Goal: Task Accomplishment & Management: Manage account settings

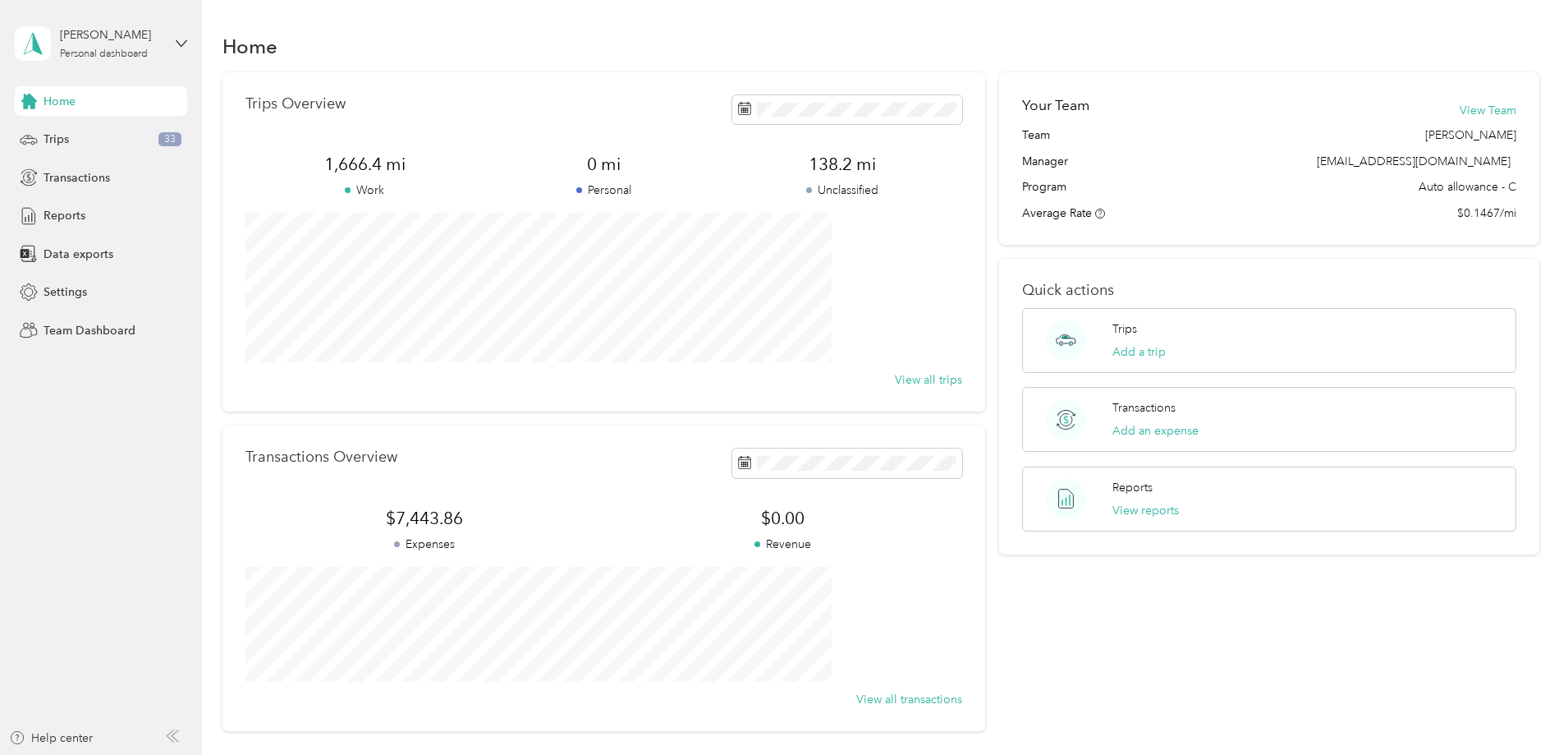
click at [174, 44] on div "[PERSON_NAME] Personal dashboard" at bounding box center [101, 43] width 173 height 58
click at [126, 140] on div "Team dashboard" at bounding box center [187, 132] width 322 height 29
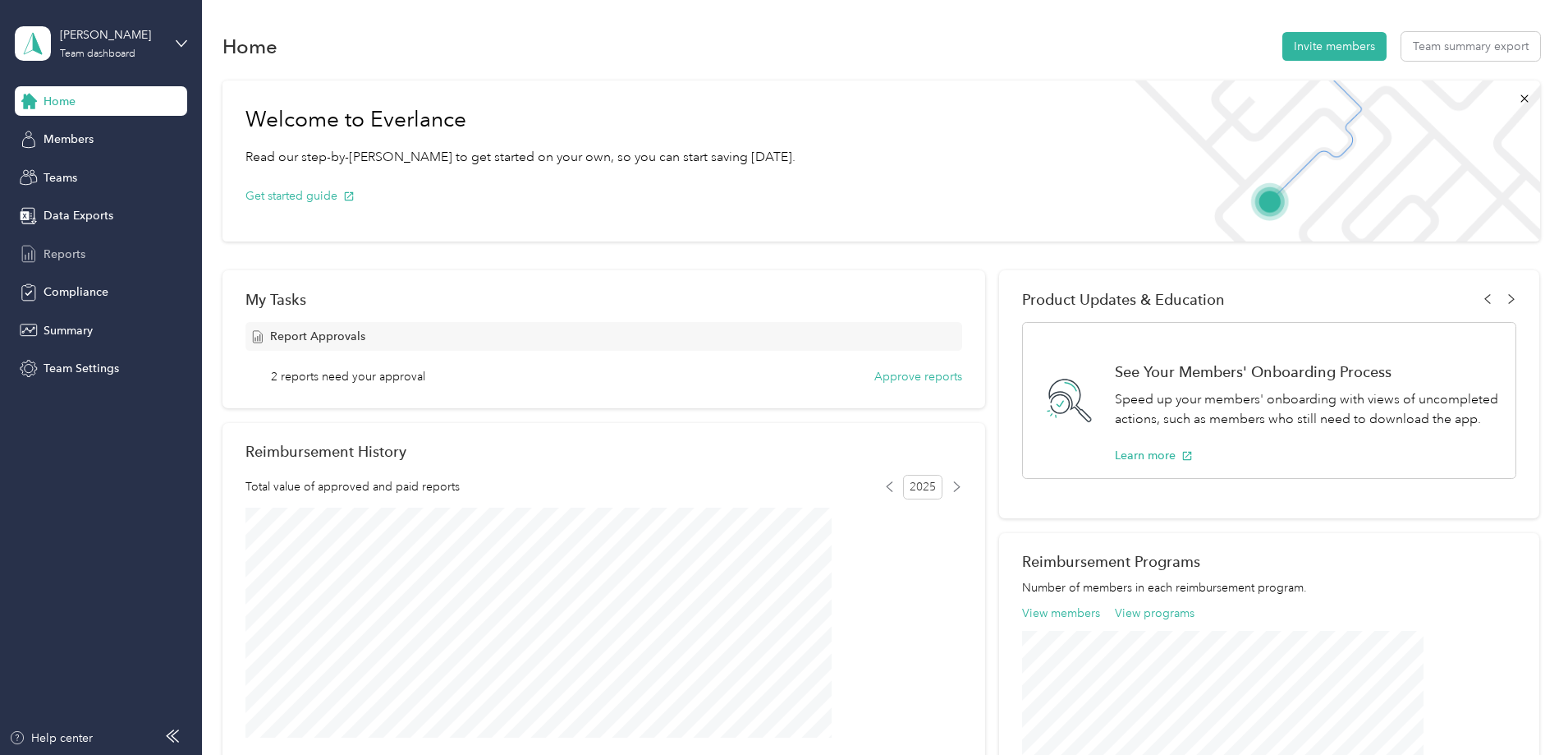
click at [83, 254] on span "Reports" at bounding box center [64, 254] width 42 height 17
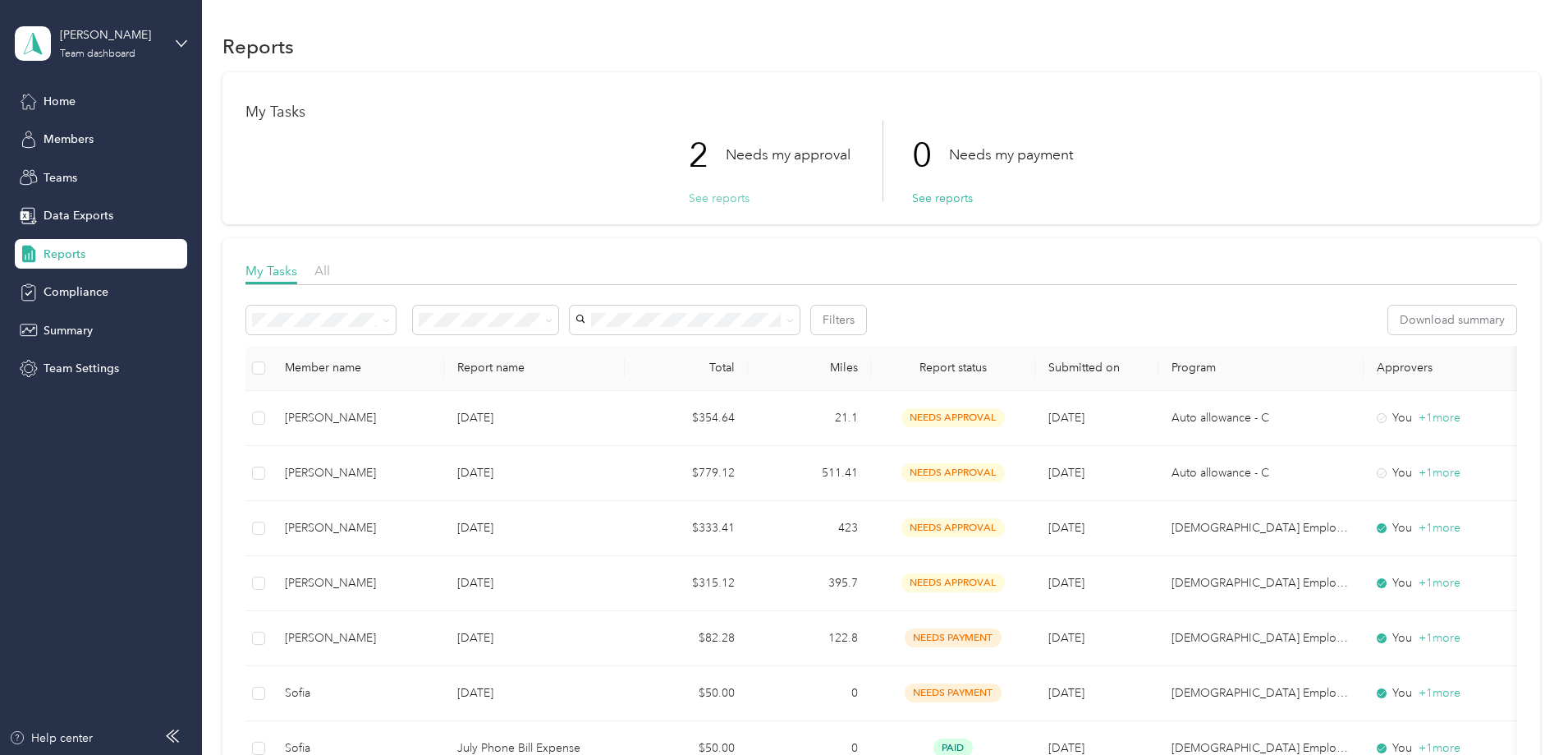
click at [721, 204] on button "See reports" at bounding box center [718, 199] width 60 height 17
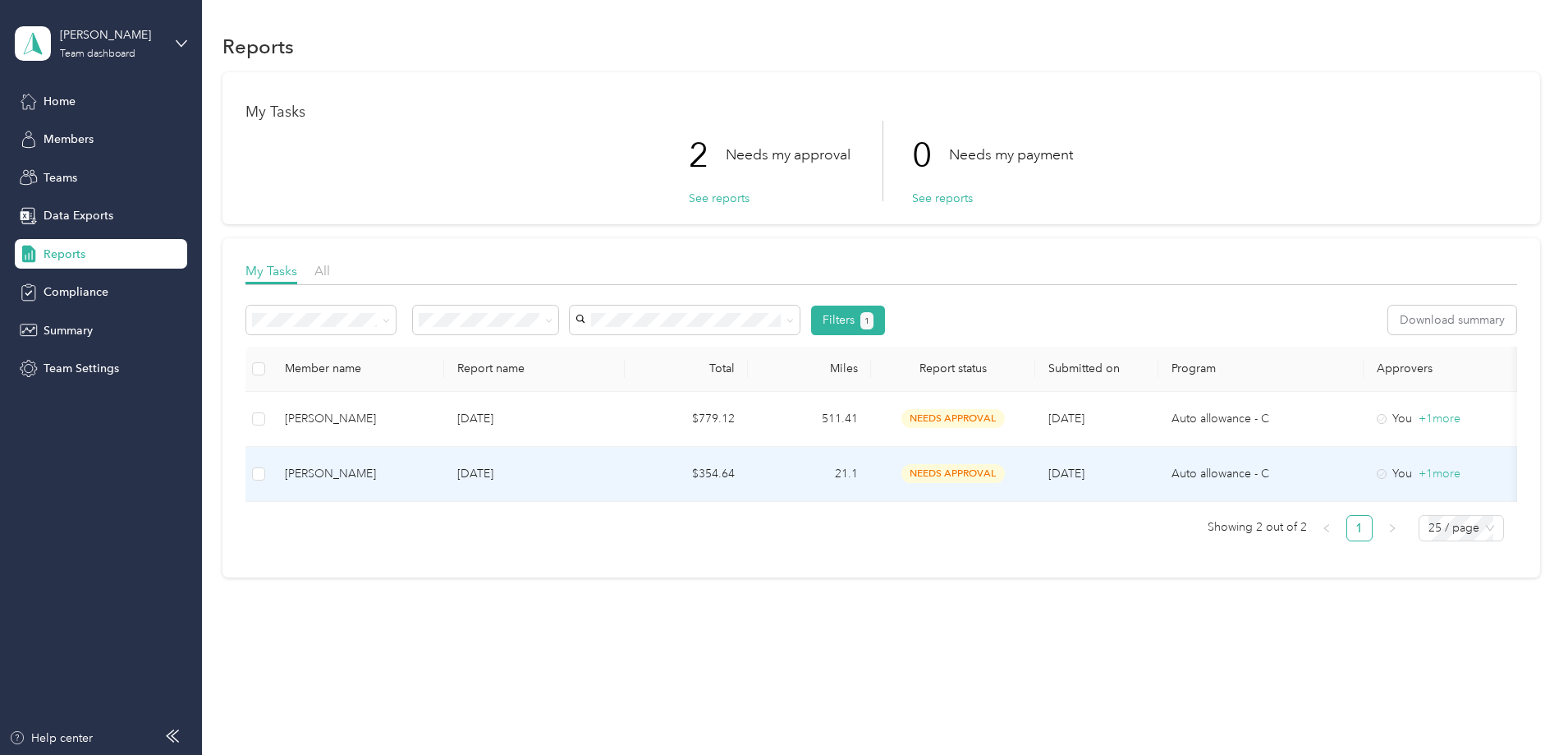
click at [612, 468] on p "[DATE]" at bounding box center [534, 473] width 154 height 18
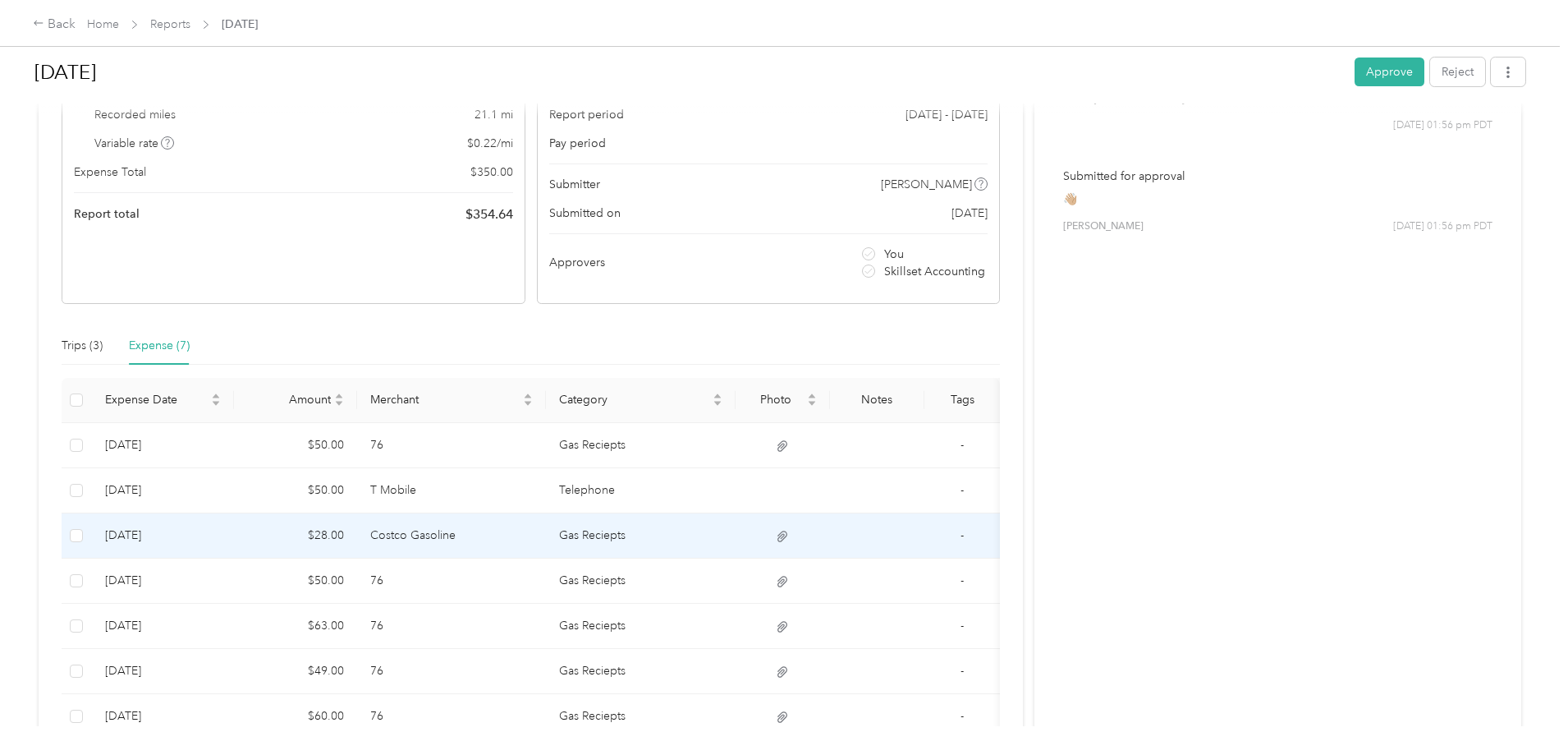
scroll to position [247, 0]
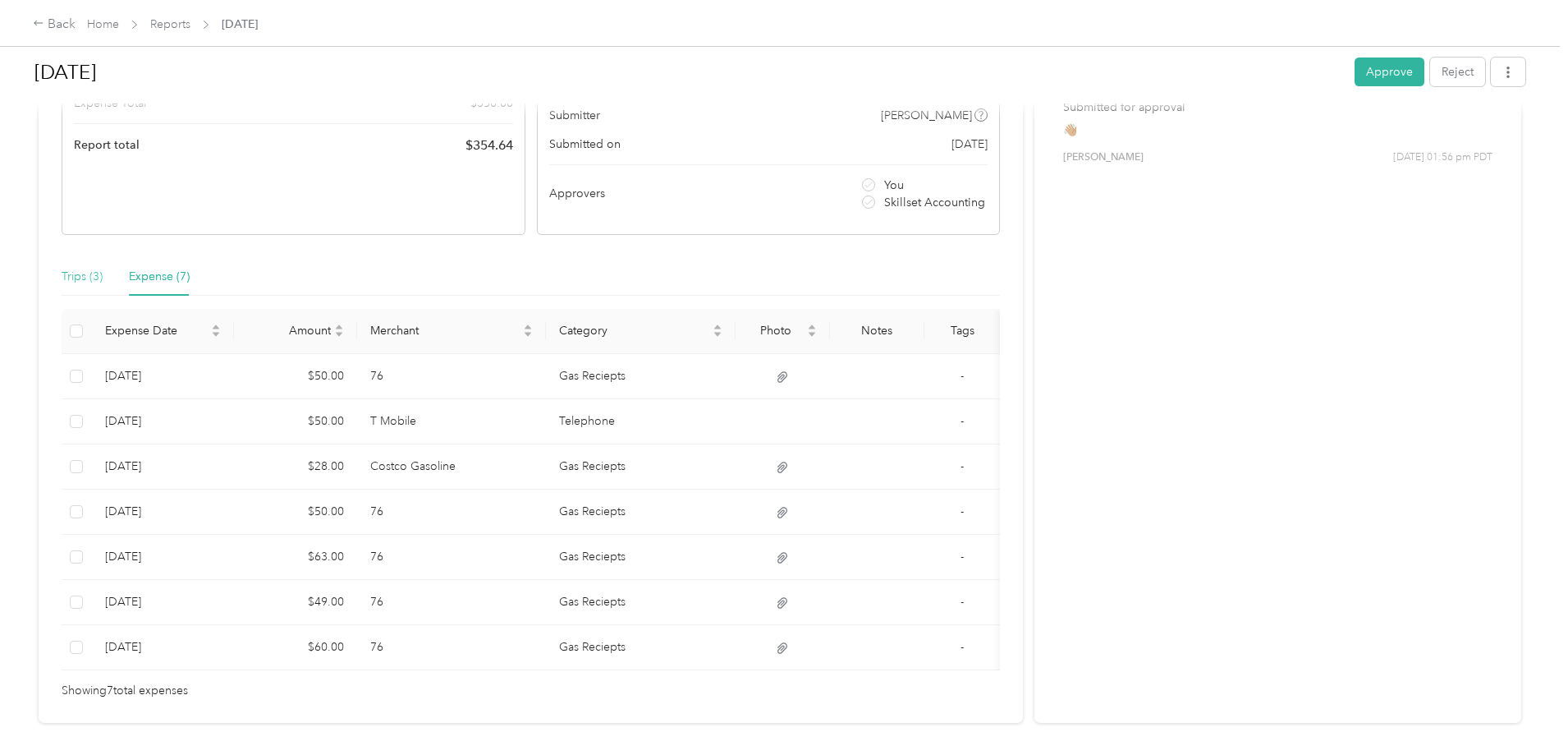
click at [103, 286] on div "Trips (3)" at bounding box center [82, 276] width 41 height 37
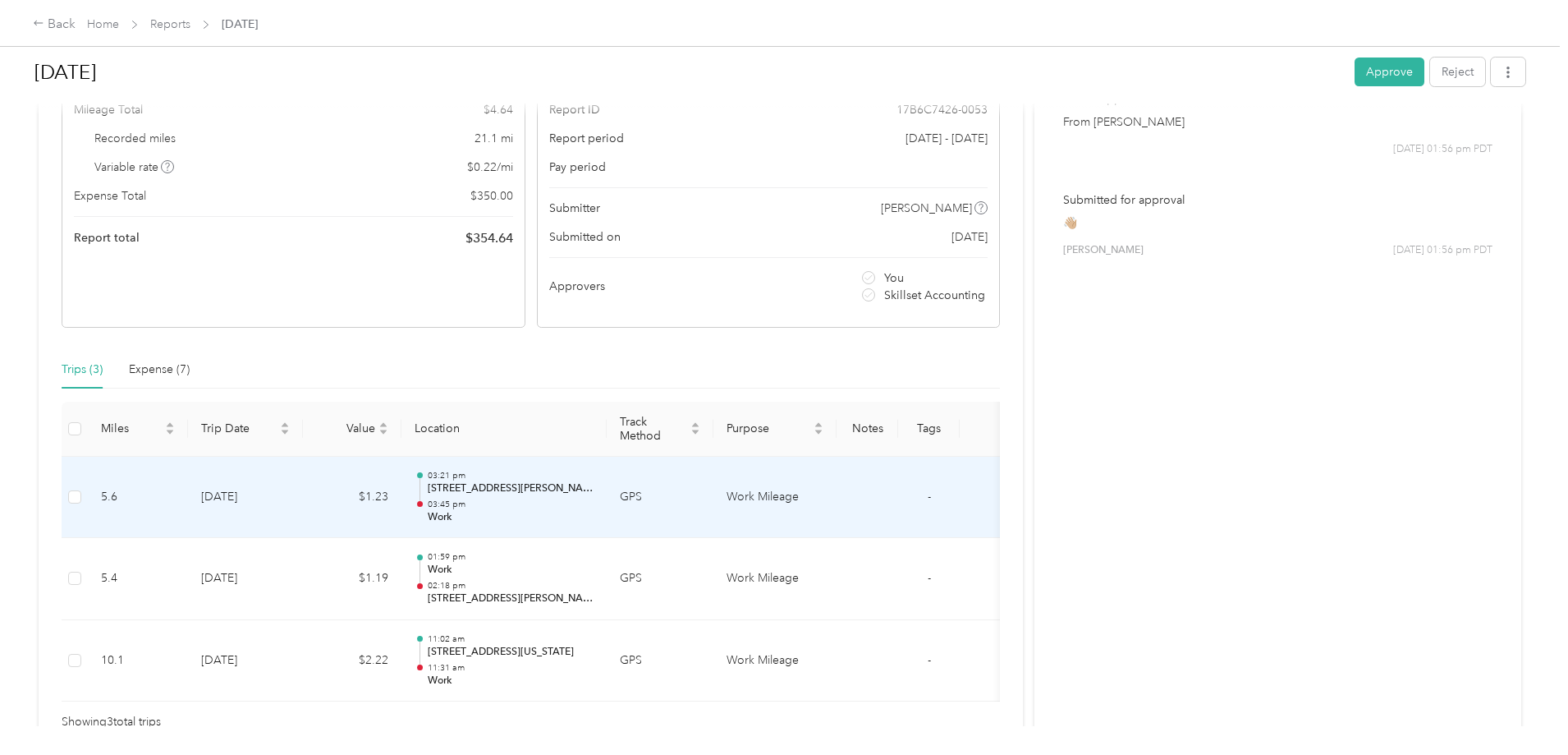
scroll to position [83, 0]
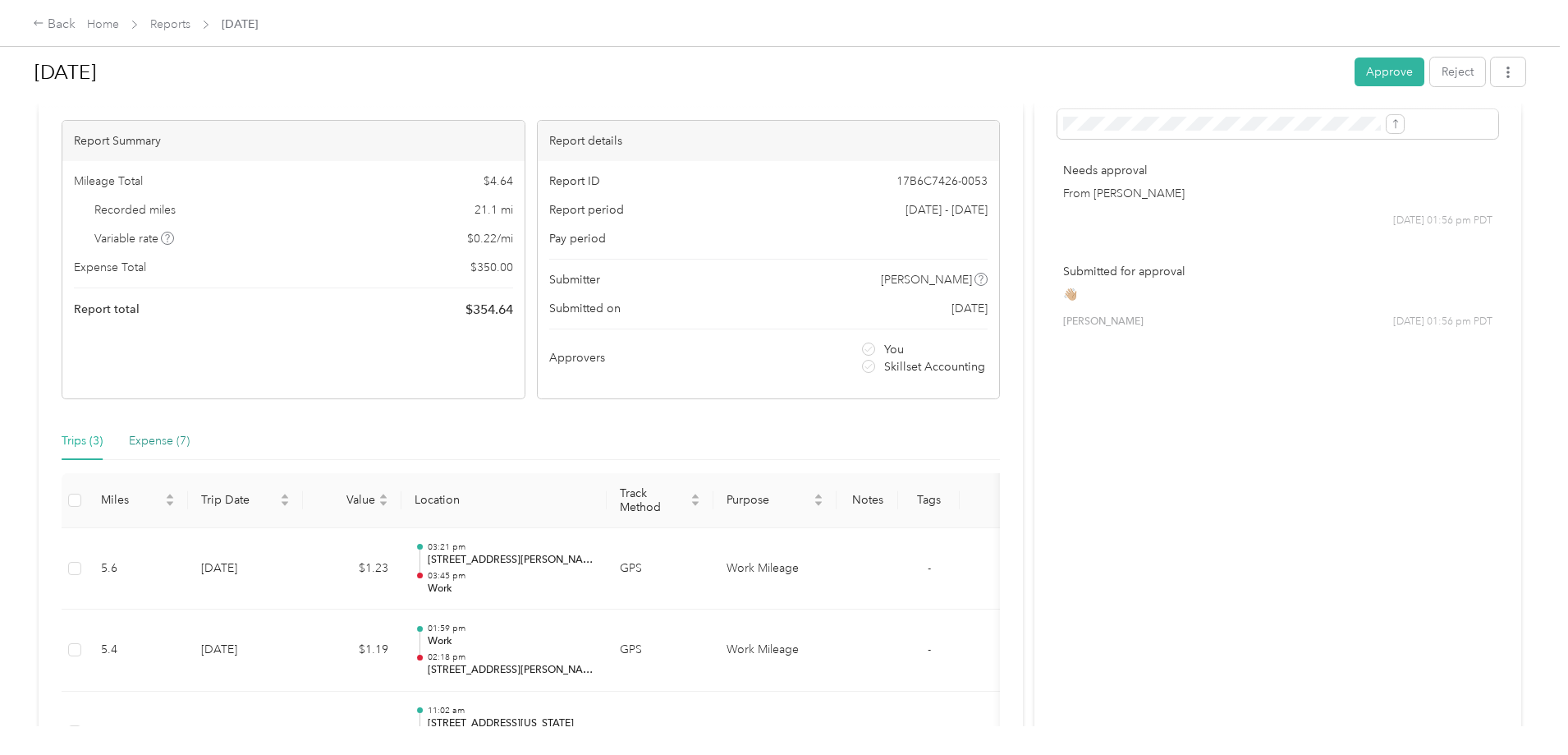
click at [190, 436] on div "Expense (7)" at bounding box center [158, 440] width 60 height 18
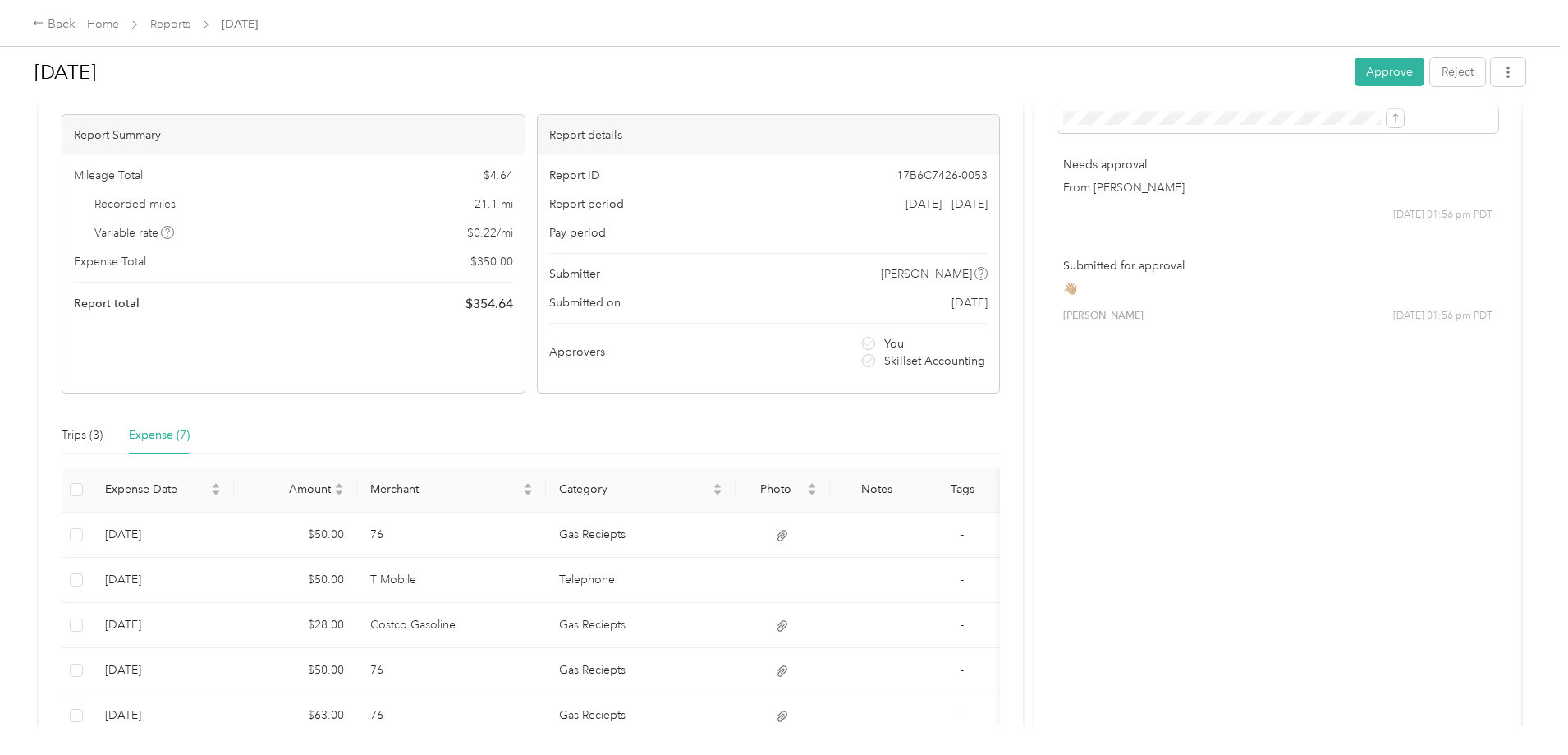
scroll to position [0, 0]
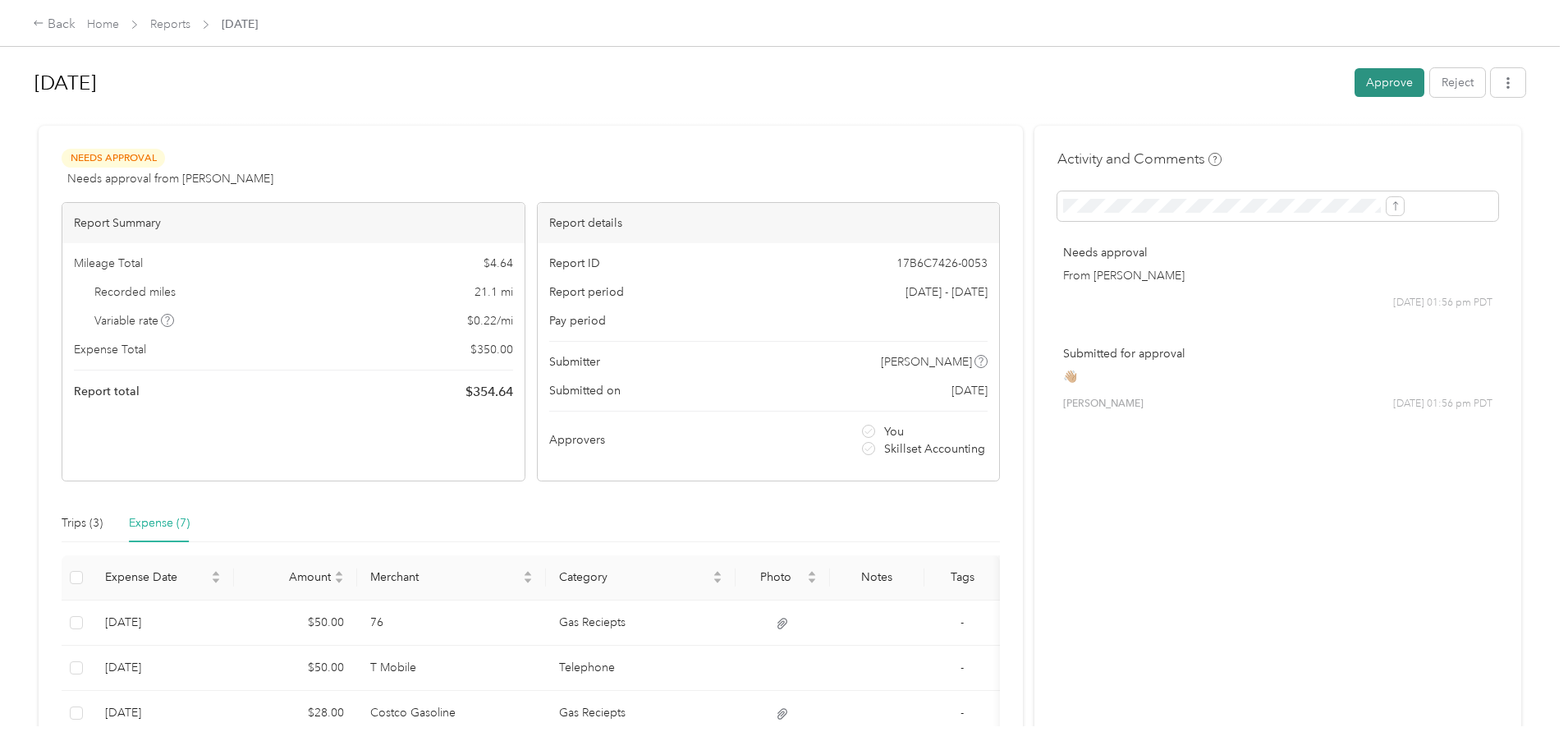
click at [1354, 91] on button "Approve" at bounding box center [1389, 83] width 70 height 29
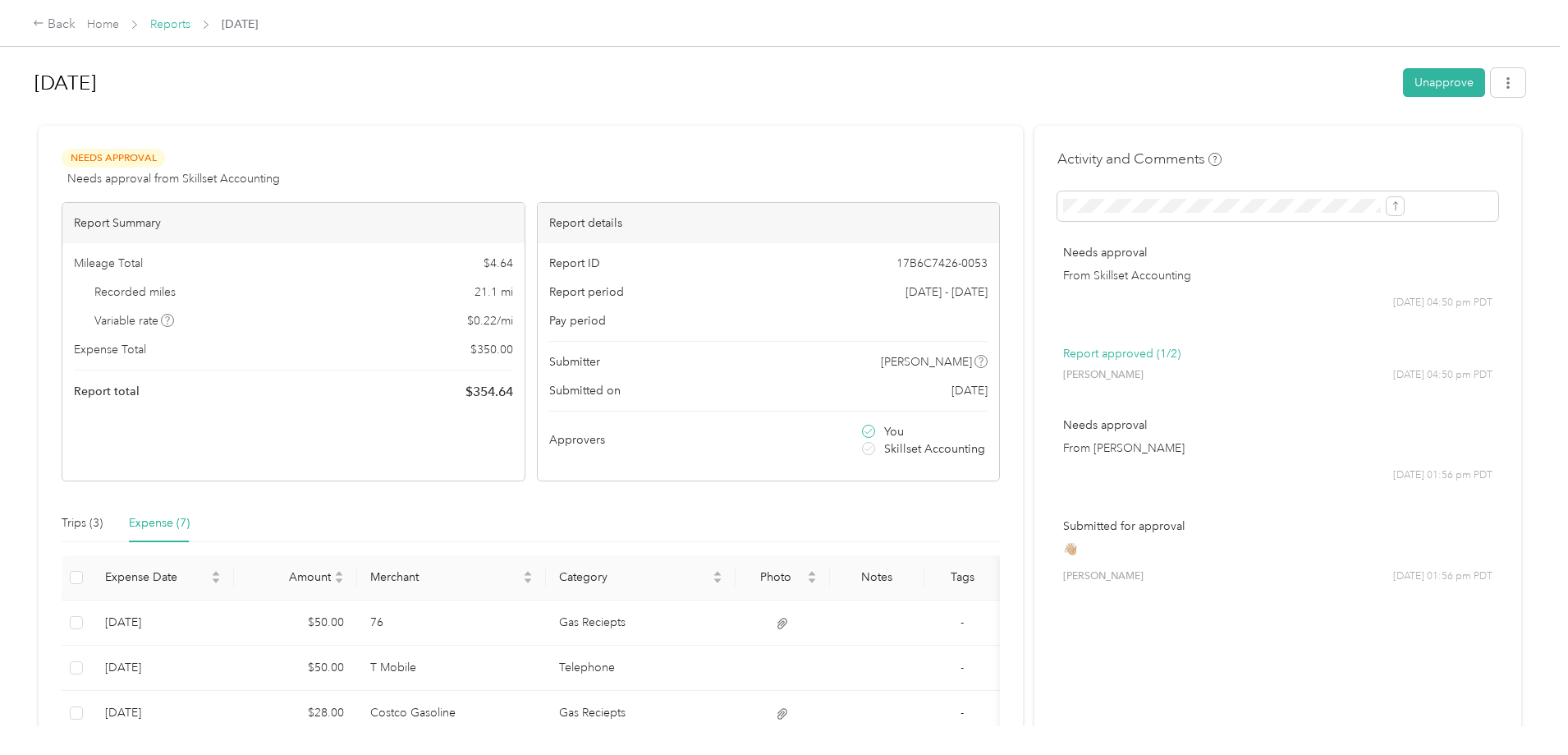
click at [191, 26] on link "Reports" at bounding box center [171, 24] width 40 height 14
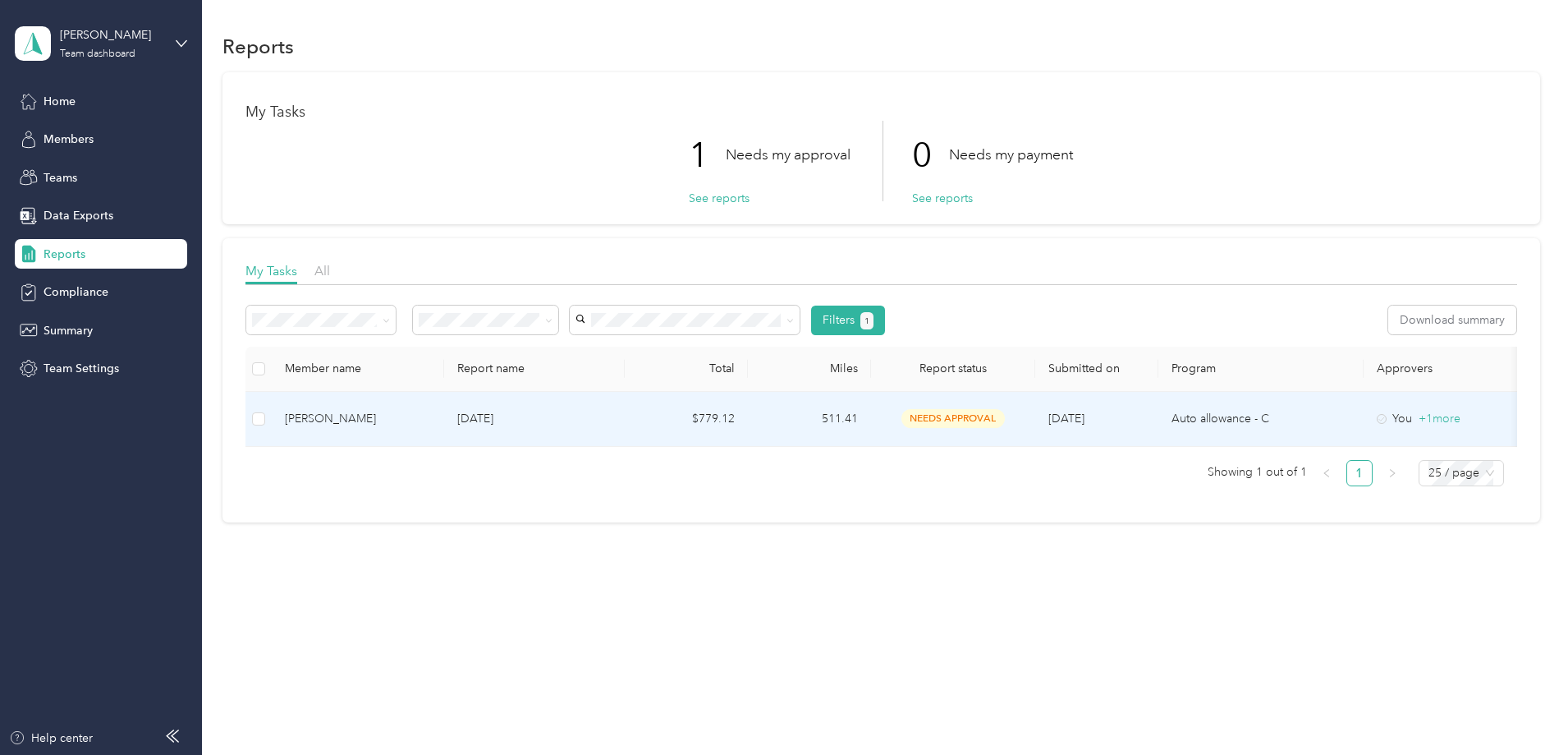
click at [444, 404] on td "[PERSON_NAME]" at bounding box center [358, 418] width 173 height 55
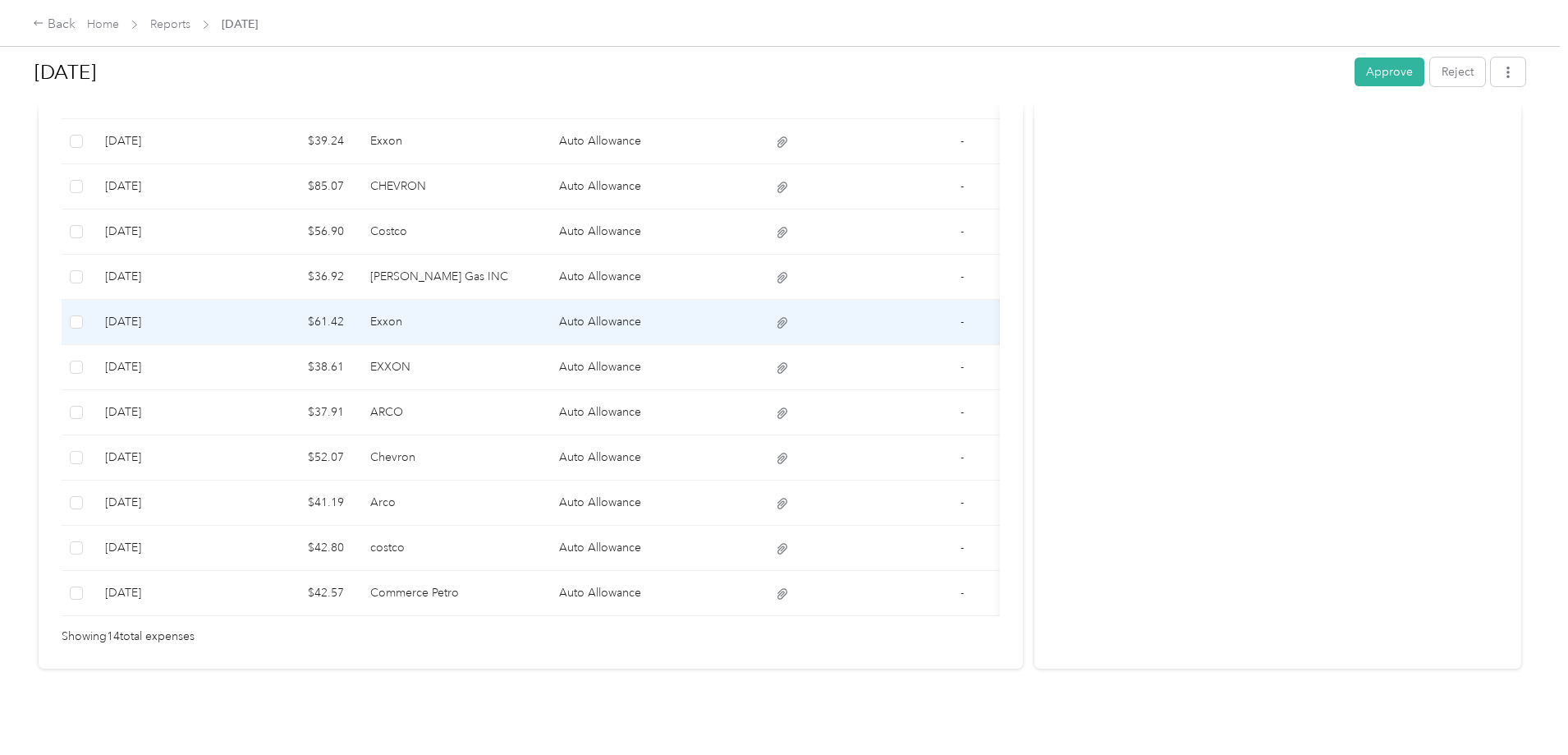
scroll to position [642, 0]
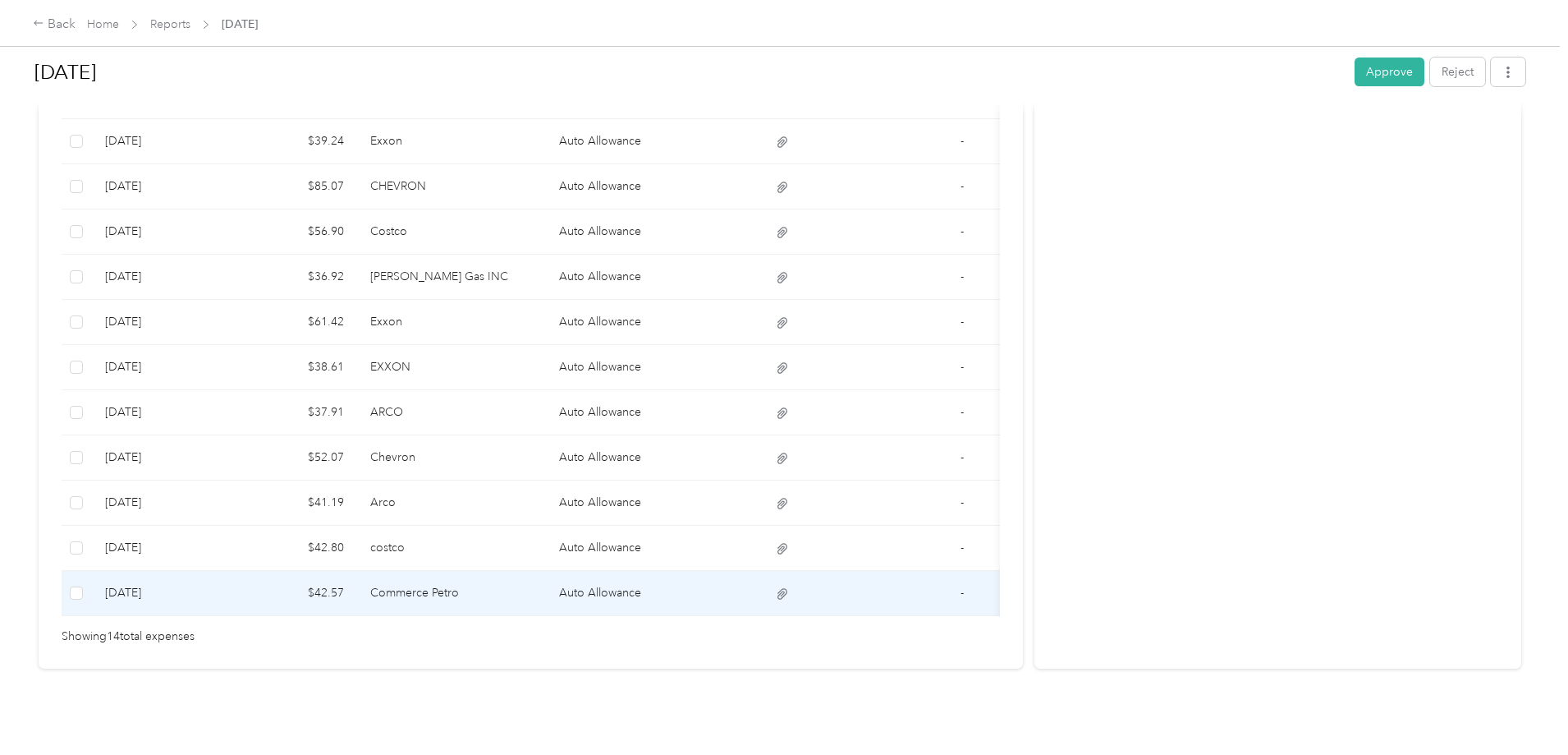
click at [547, 571] on td "Commerce Petro" at bounding box center [452, 593] width 190 height 45
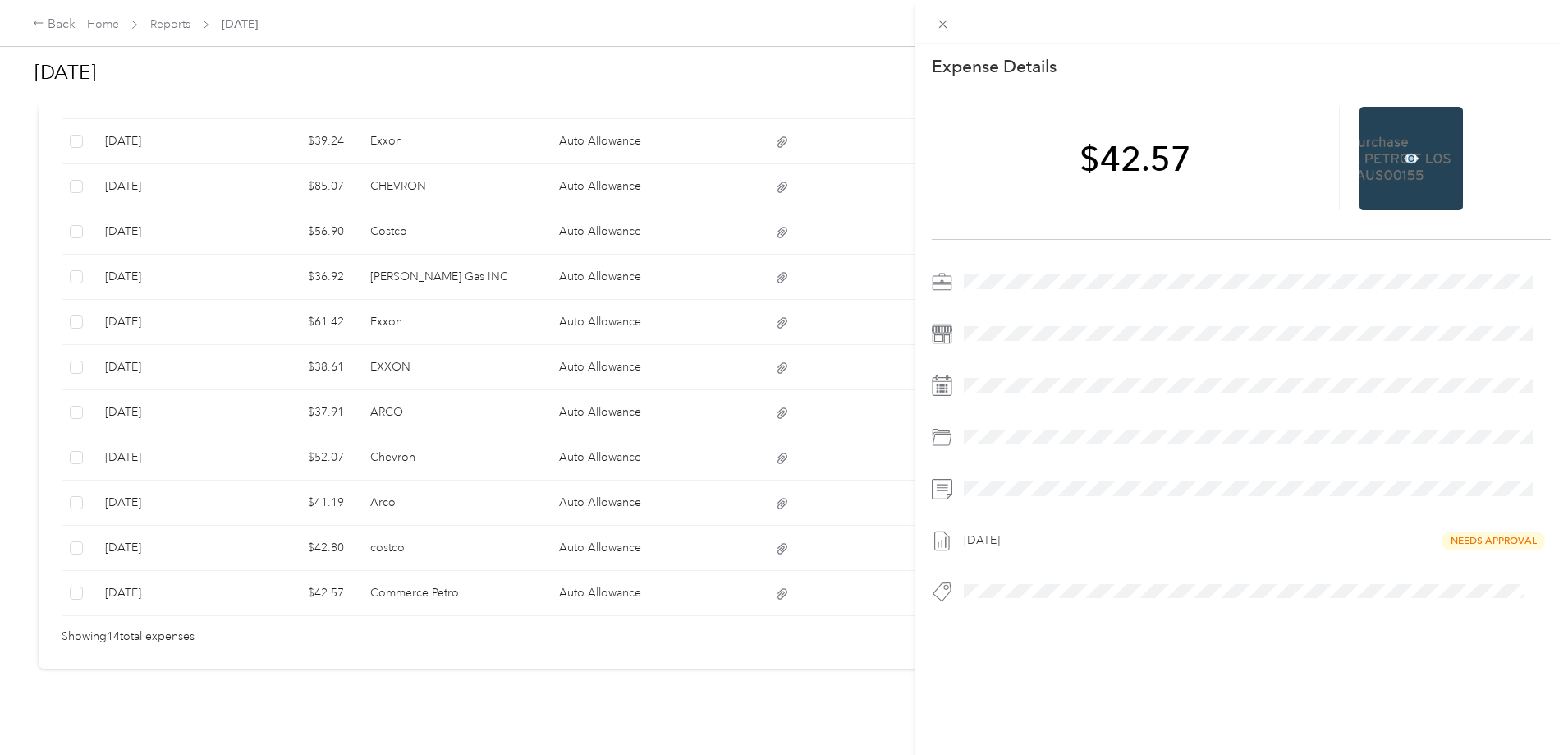
click at [1426, 153] on div at bounding box center [1412, 158] width 104 height 104
click at [1405, 155] on icon at bounding box center [1411, 158] width 14 height 10
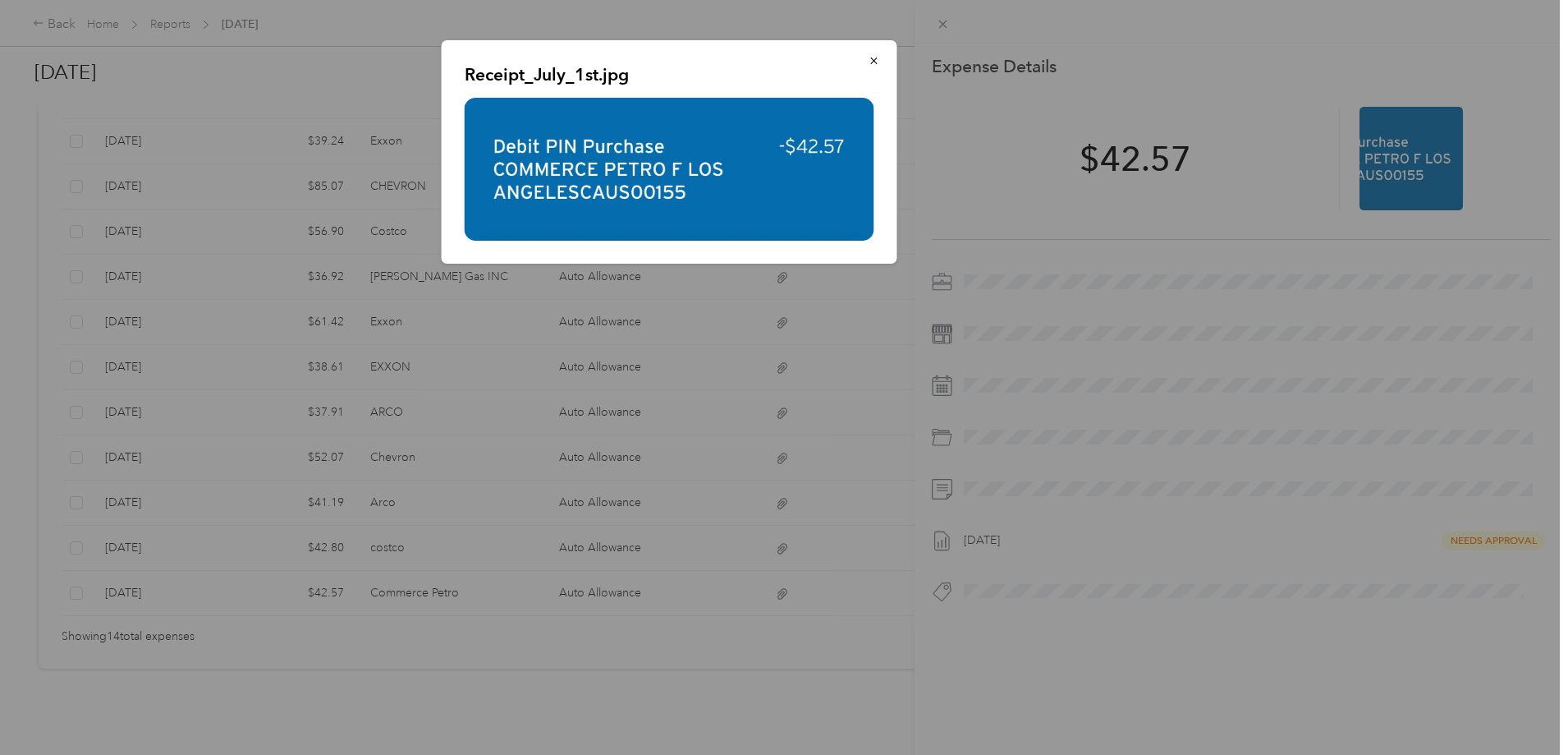
click at [1282, 189] on div at bounding box center [784, 377] width 1568 height 755
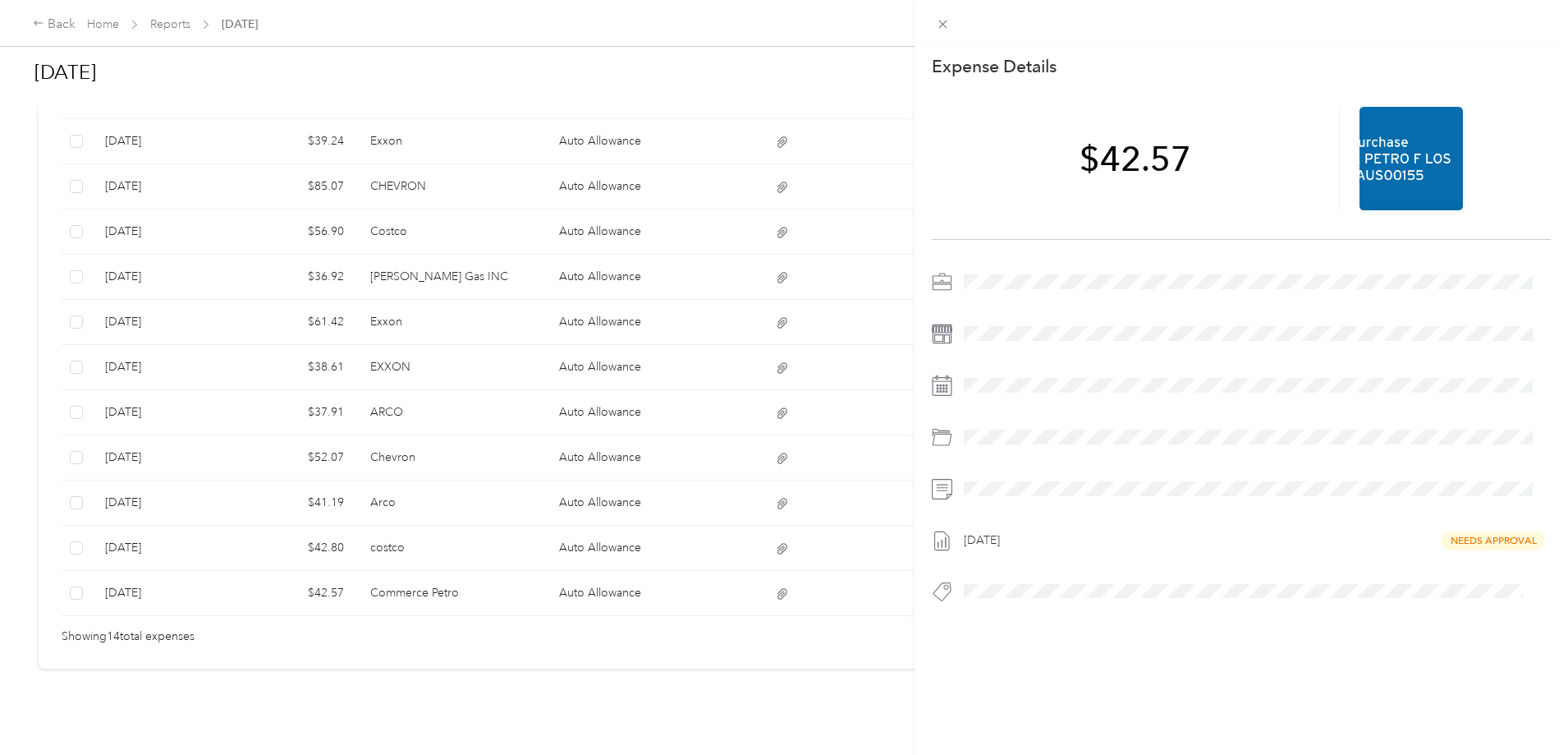
click at [816, 522] on div "This expense cannot be edited because it is either under review, approved, or p…" at bounding box center [784, 377] width 1568 height 755
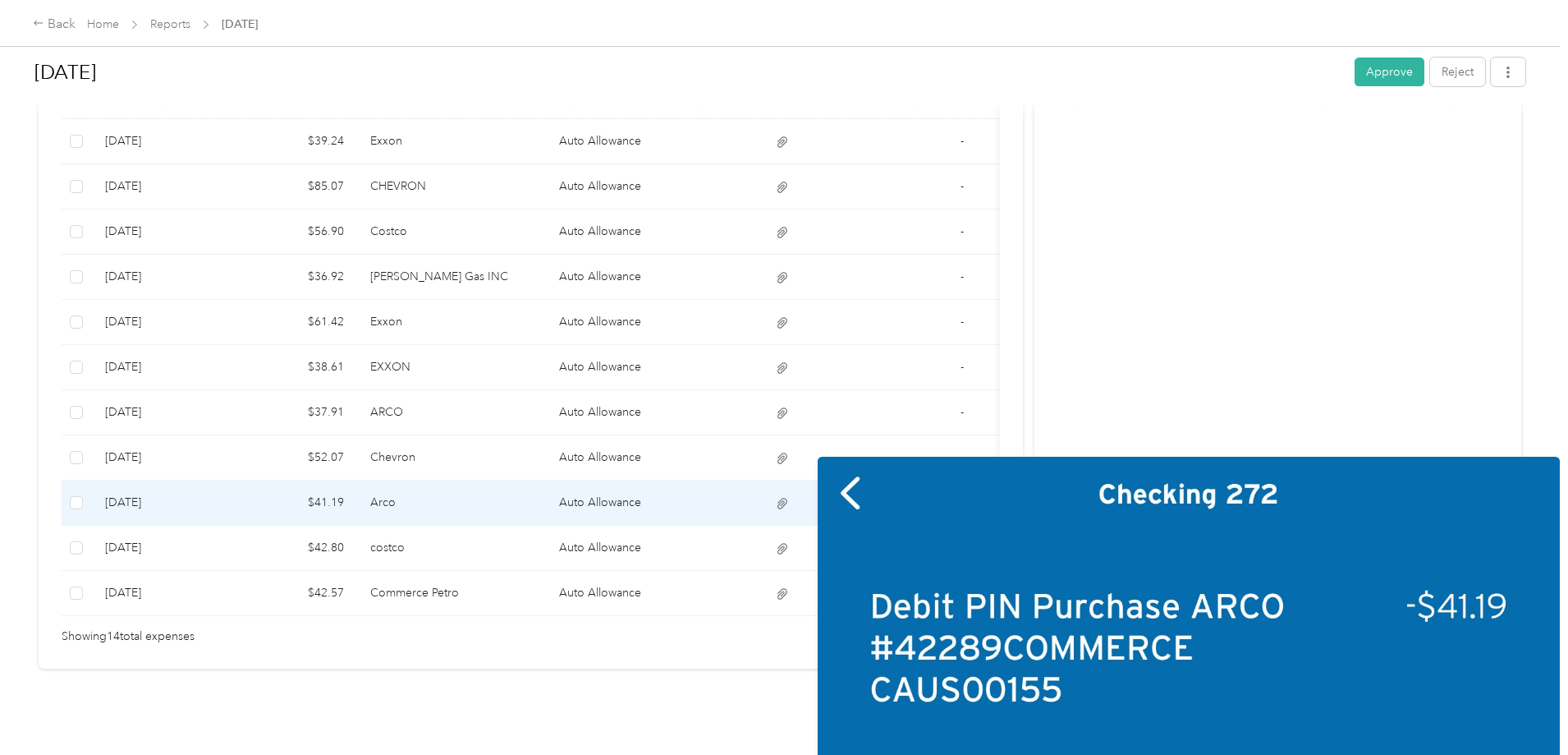
click at [789, 496] on icon at bounding box center [782, 503] width 14 height 14
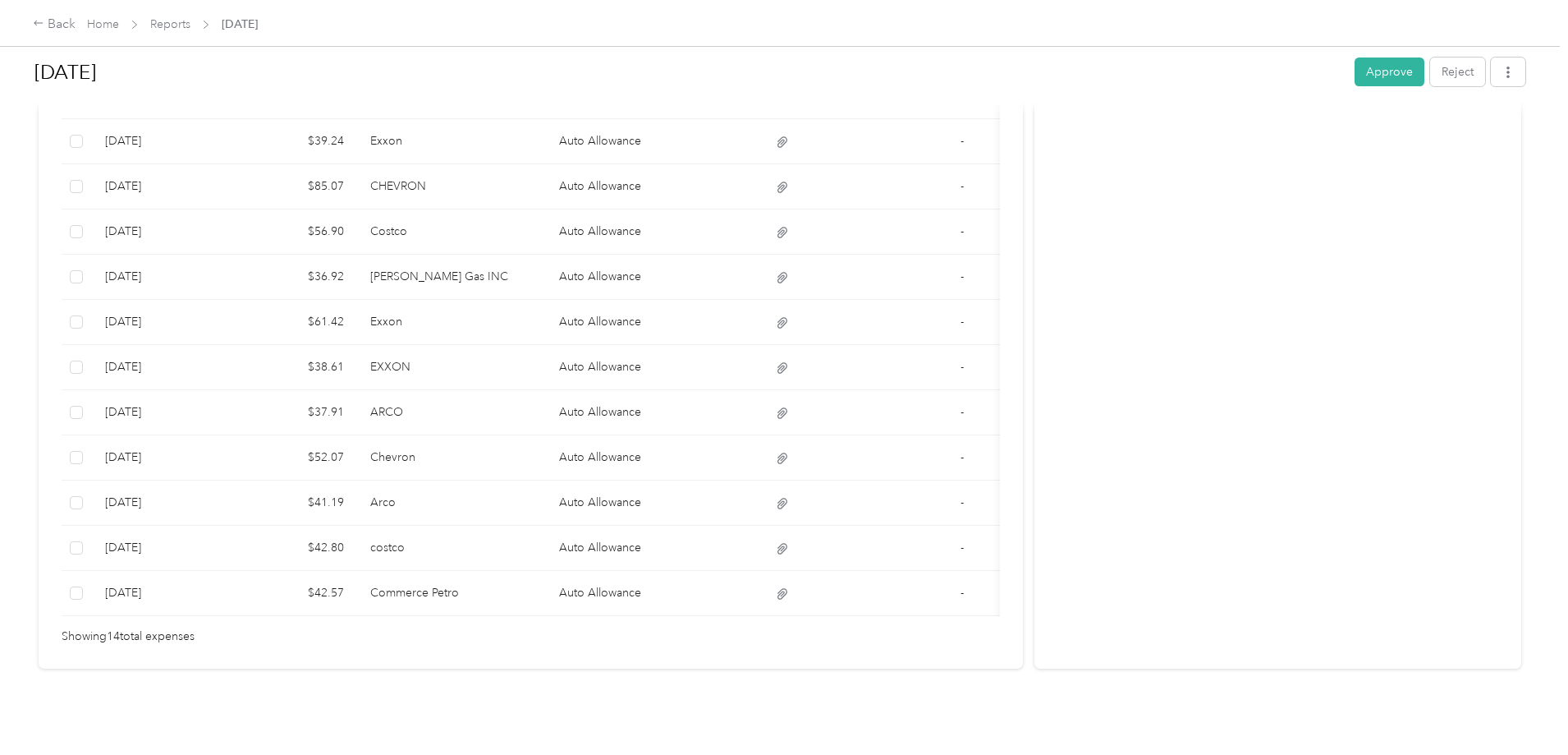
click at [1035, 506] on div "Activity and Comments Needs approval From Abigail Saenz 09/03 at 04:27 pm PDT S…" at bounding box center [1278, 88] width 487 height 1160
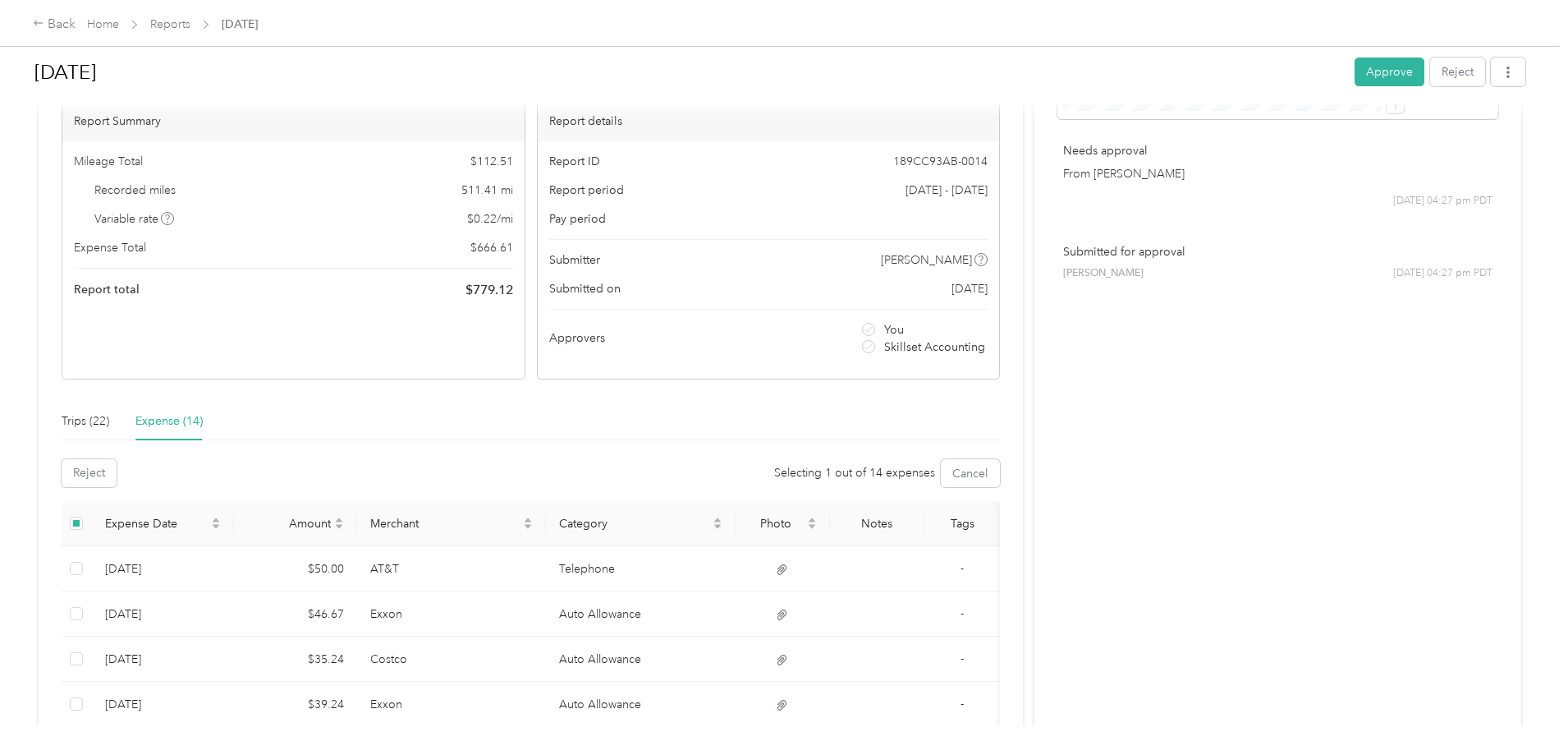
scroll to position [0, 0]
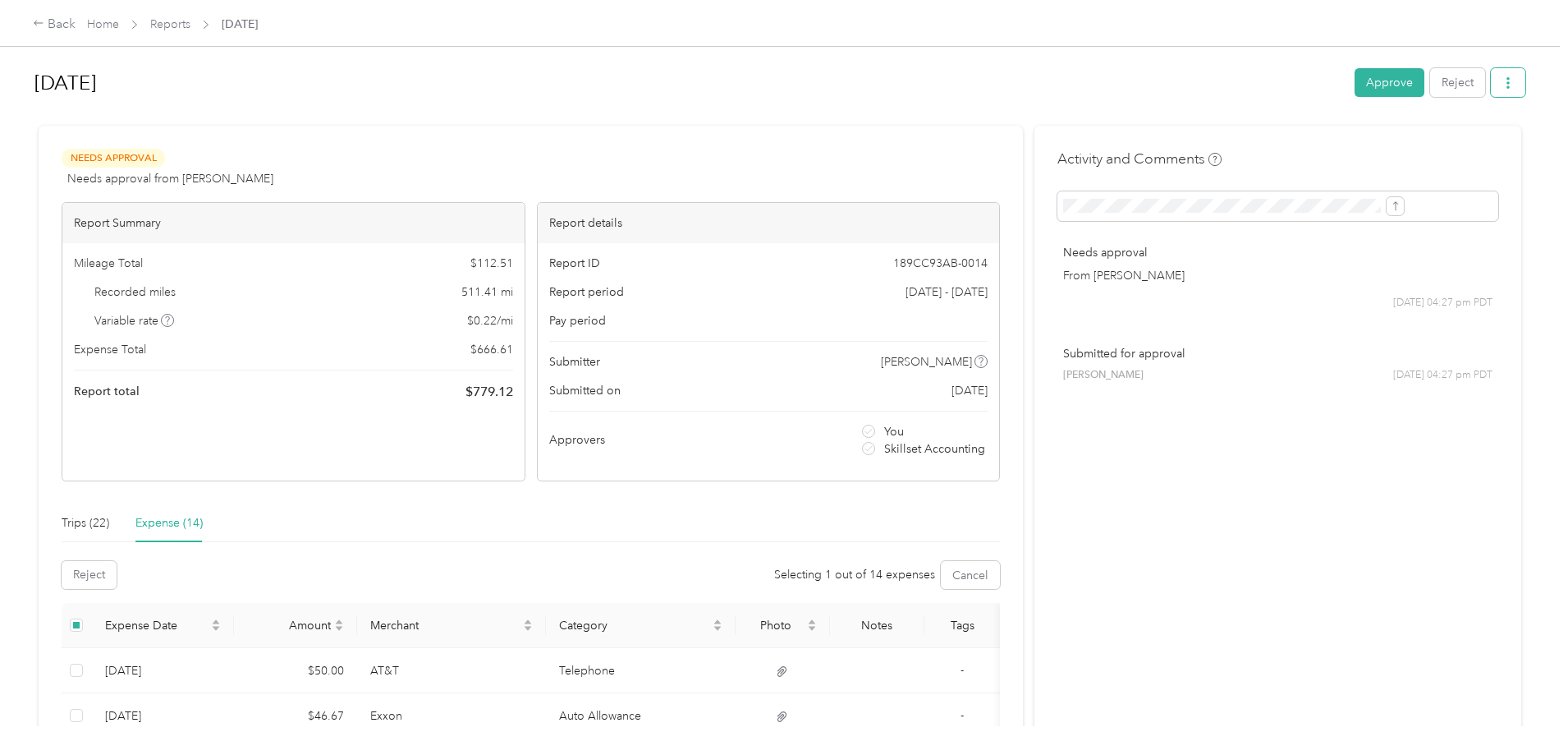
click at [1491, 88] on button "button" at bounding box center [1509, 83] width 35 height 29
click at [1393, 183] on div "July 2025 Approve Reject Needs Approval Needs approval from Abigail Saenz View …" at bounding box center [780, 363] width 1559 height 726
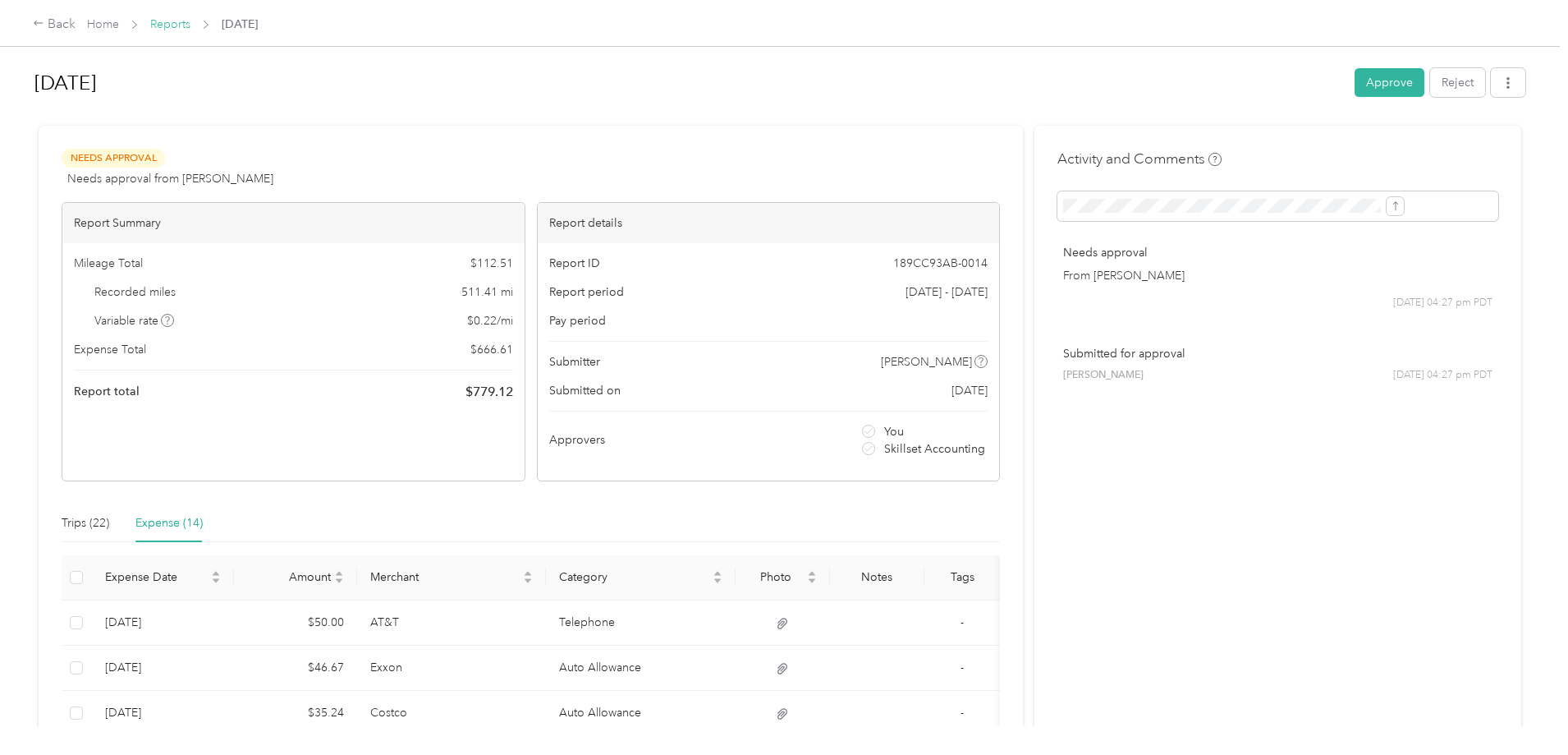
click at [191, 17] on link "Reports" at bounding box center [171, 24] width 40 height 14
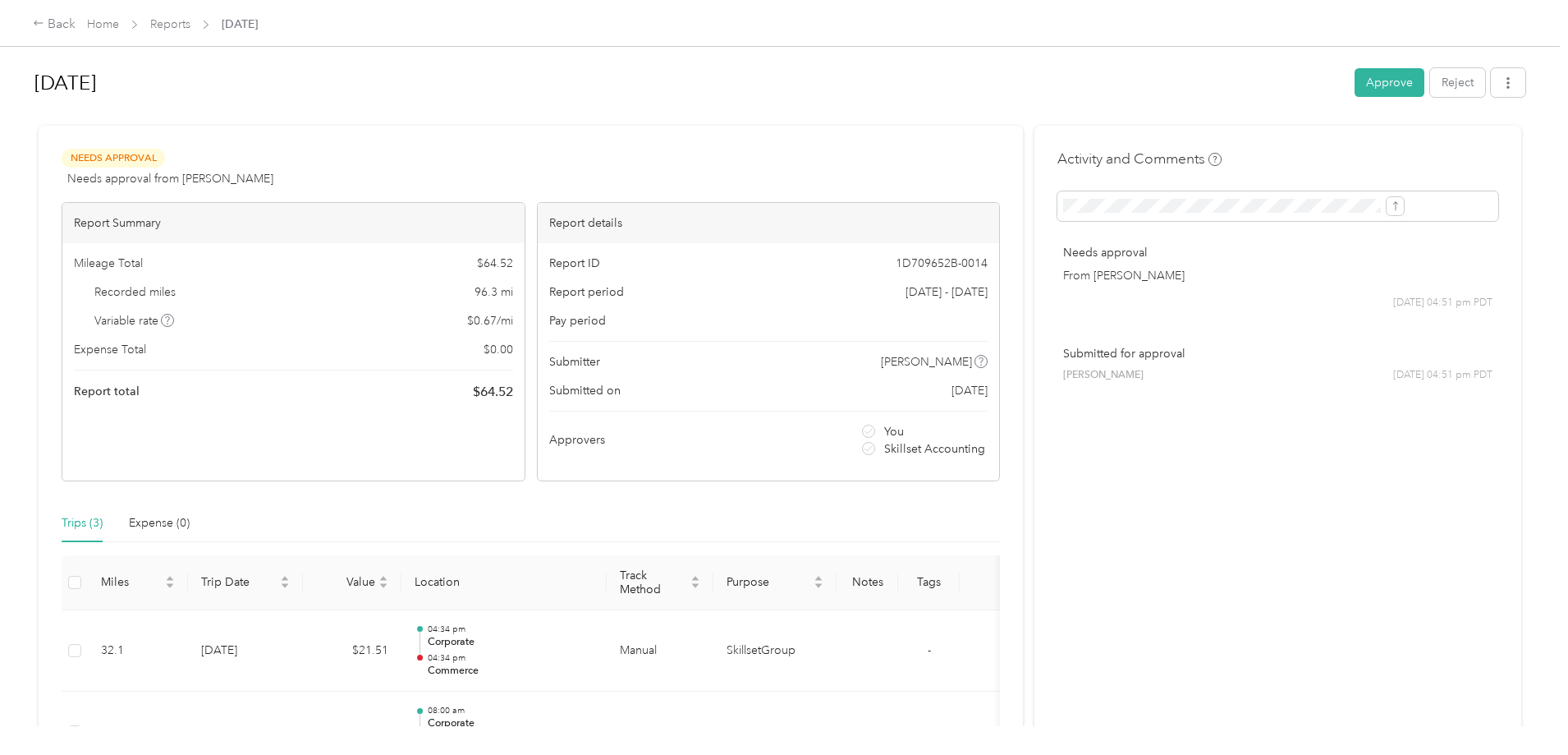
click at [1354, 79] on button "Approve" at bounding box center [1389, 83] width 70 height 29
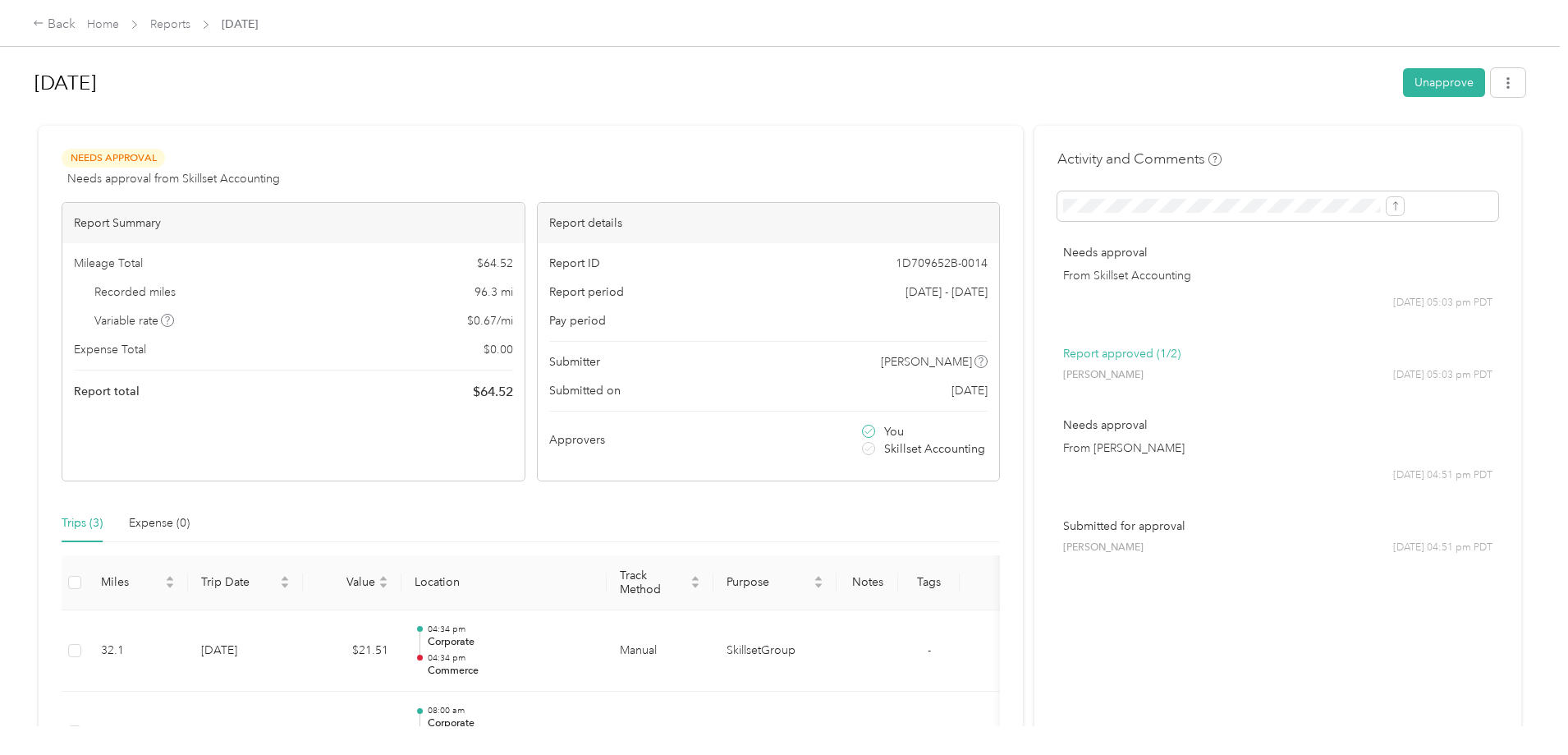
click at [258, 14] on div "Back Home Reports Aug 2025" at bounding box center [145, 24] width 225 height 20
click at [191, 20] on link "Reports" at bounding box center [171, 24] width 40 height 14
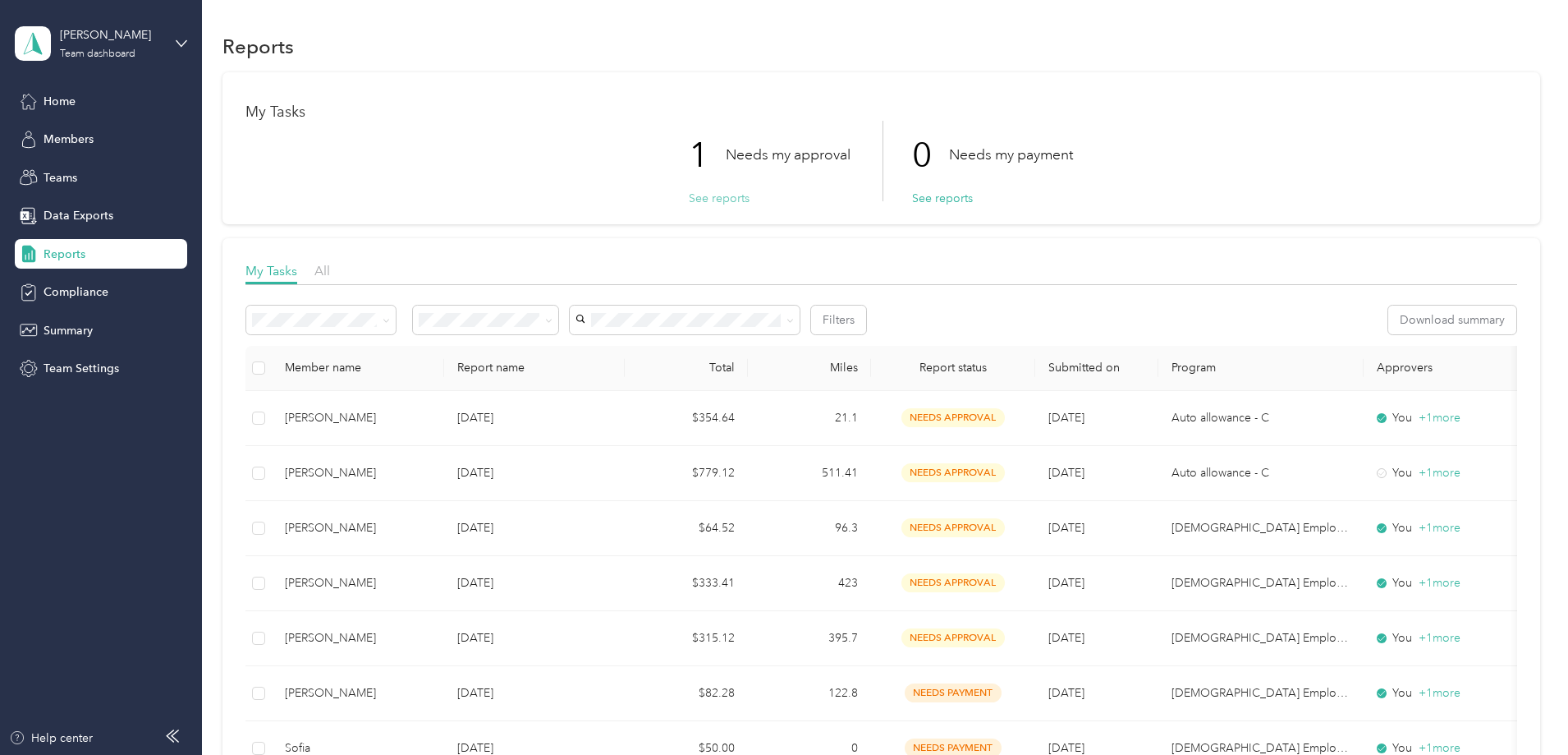
click at [690, 194] on button "See reports" at bounding box center [718, 199] width 60 height 17
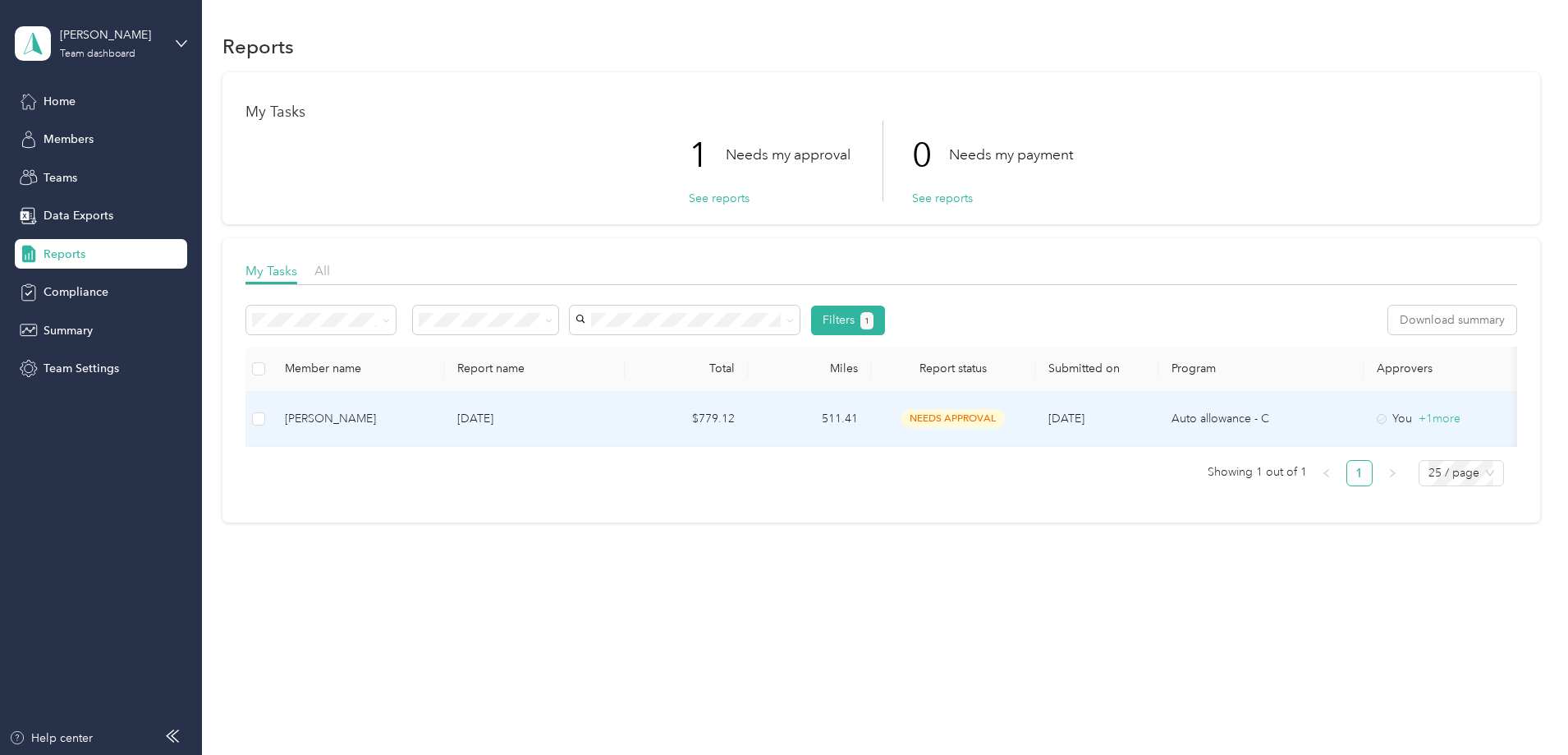
click at [624, 408] on td "[DATE]" at bounding box center [534, 418] width 180 height 55
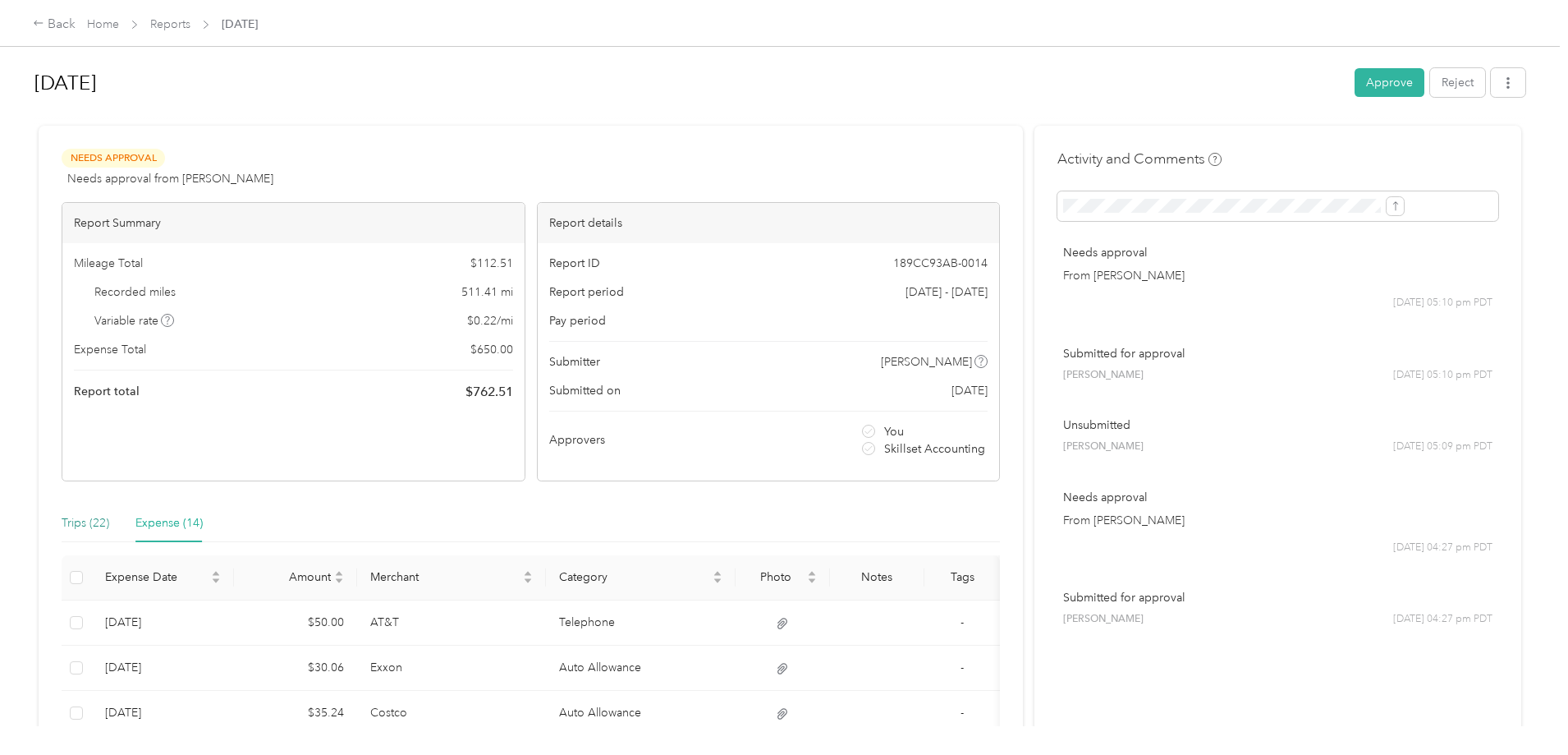
click at [109, 518] on div "Trips (22)" at bounding box center [85, 523] width 48 height 18
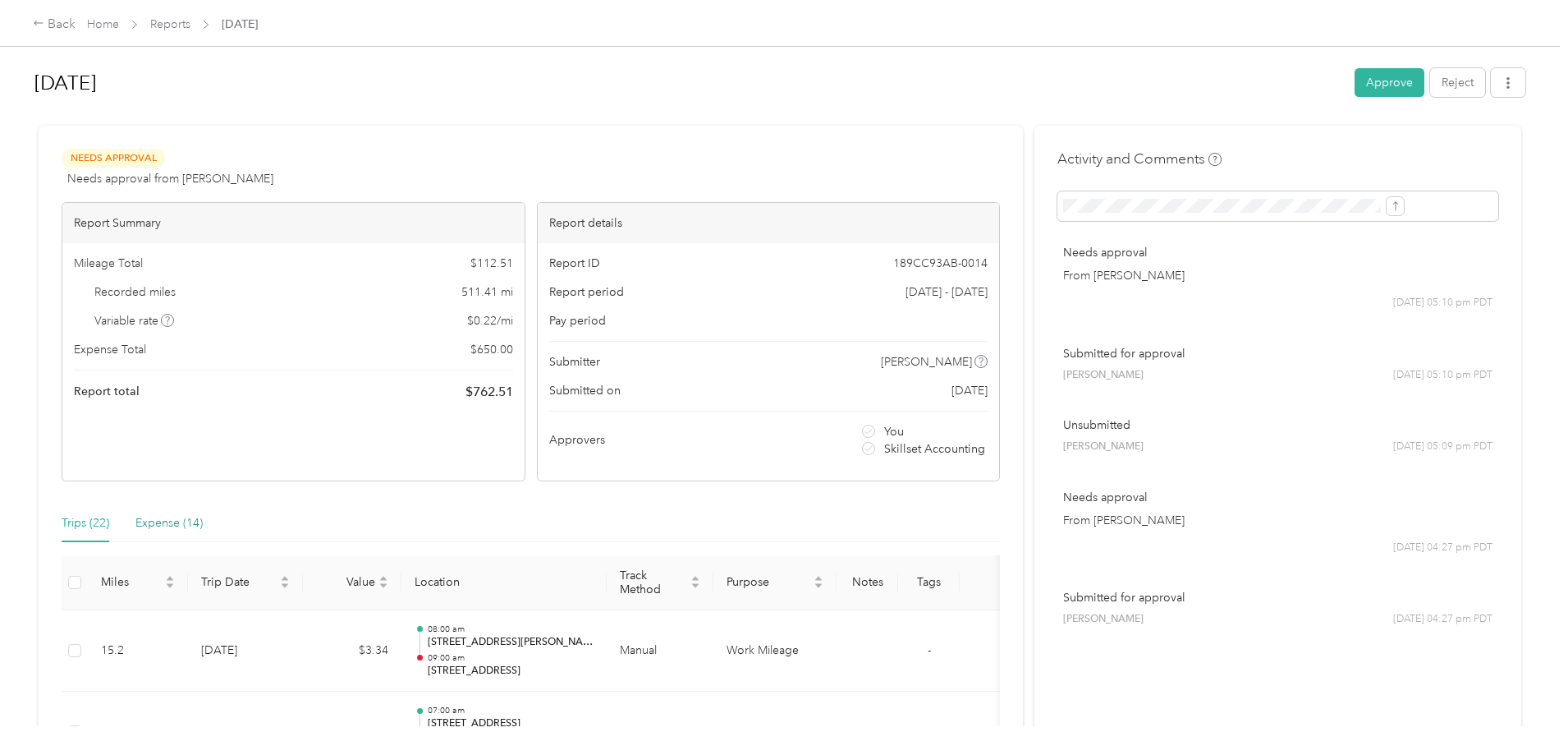
click at [202, 527] on div "Expense (14)" at bounding box center [169, 523] width 67 height 18
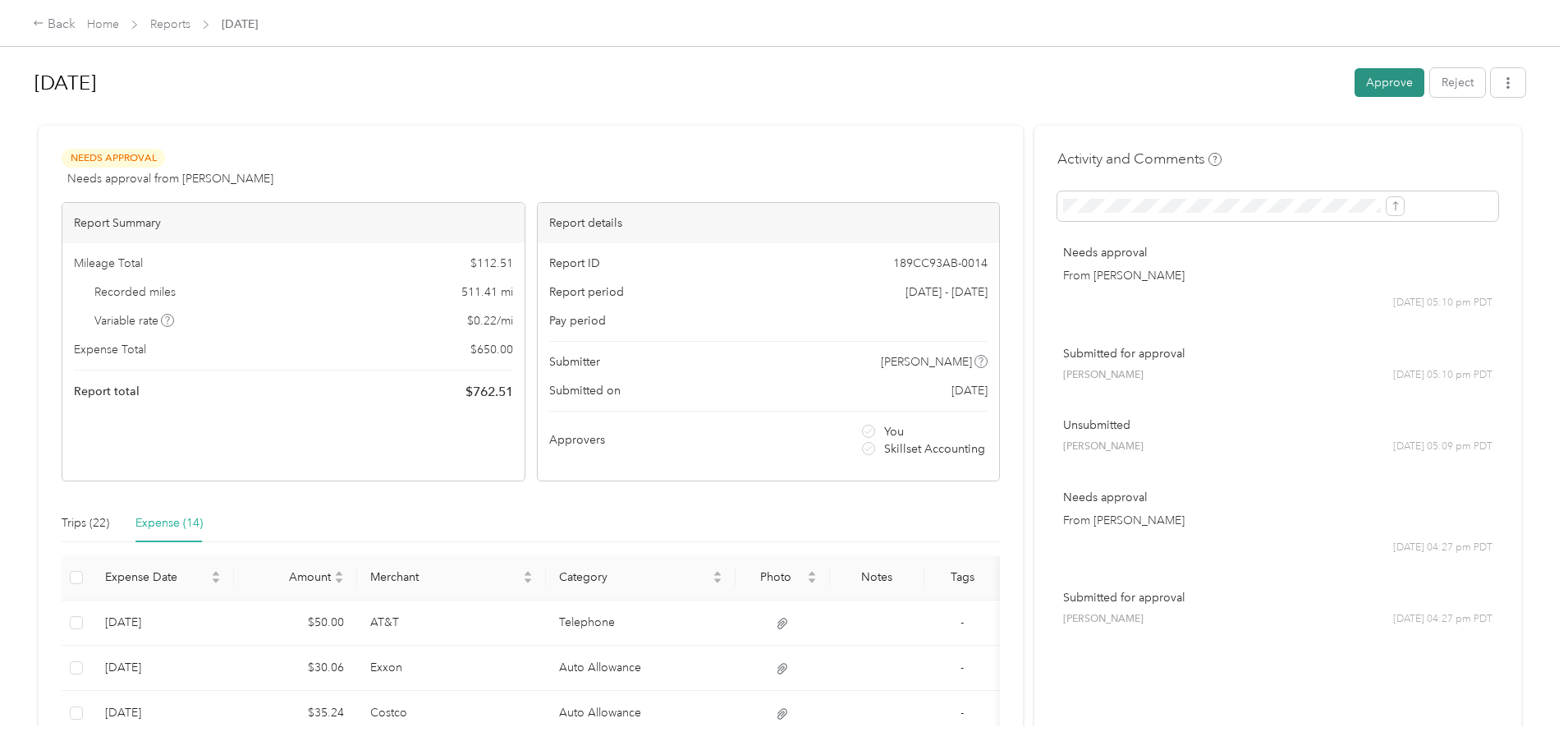
click at [1354, 74] on button "Approve" at bounding box center [1389, 83] width 70 height 29
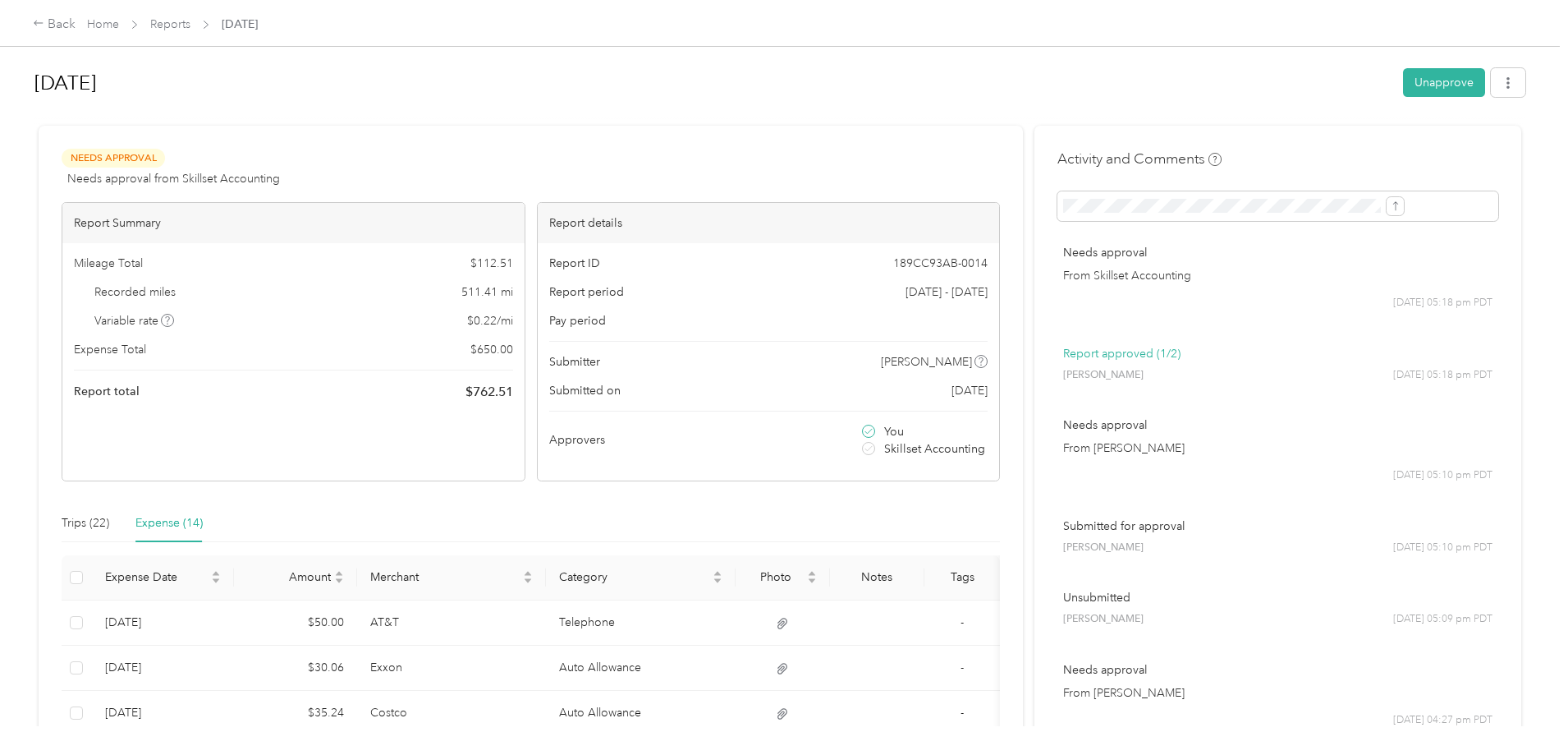
click at [191, 32] on span "Reports" at bounding box center [171, 24] width 40 height 17
click at [191, 19] on link "Reports" at bounding box center [171, 24] width 40 height 14
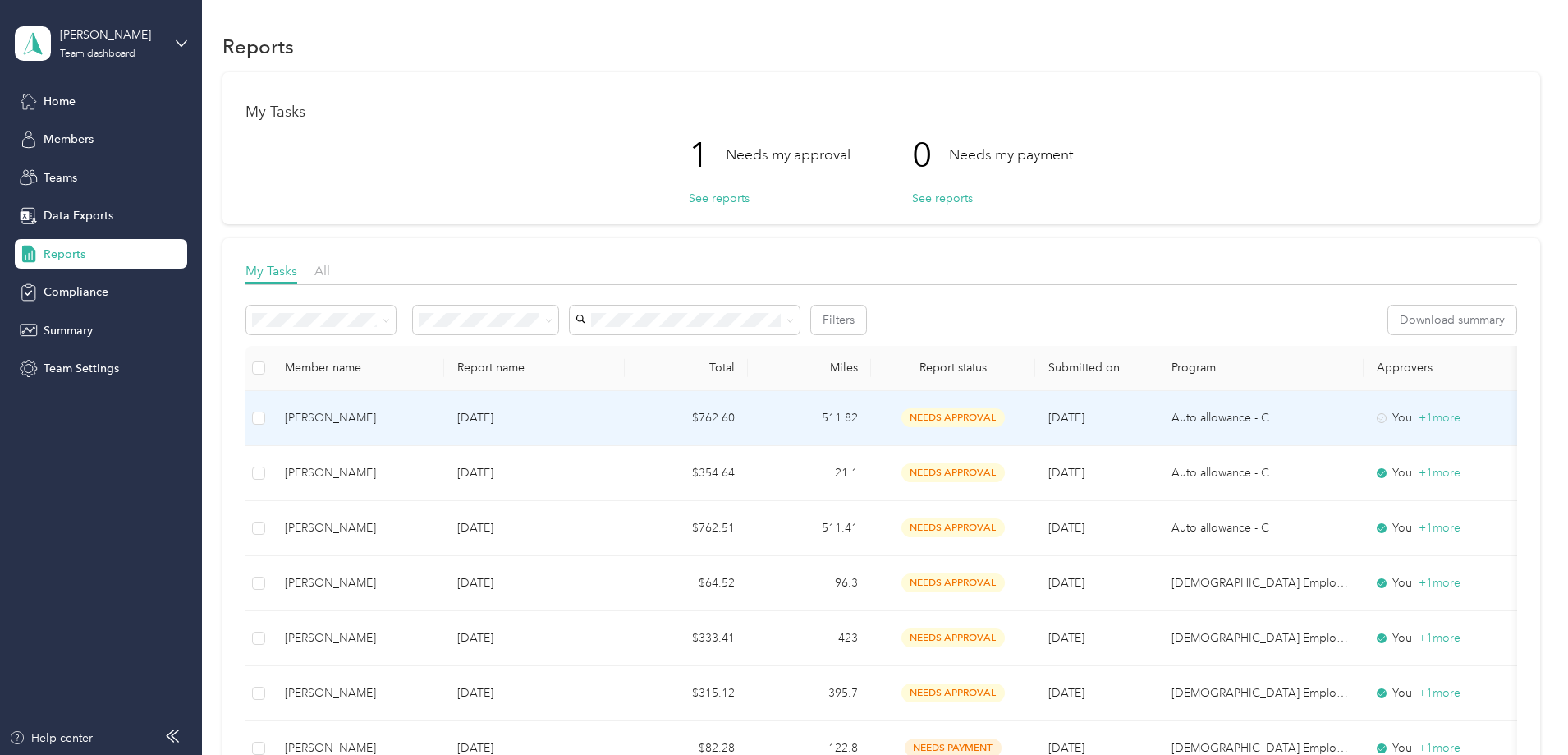
click at [612, 421] on p "[DATE]" at bounding box center [534, 417] width 154 height 18
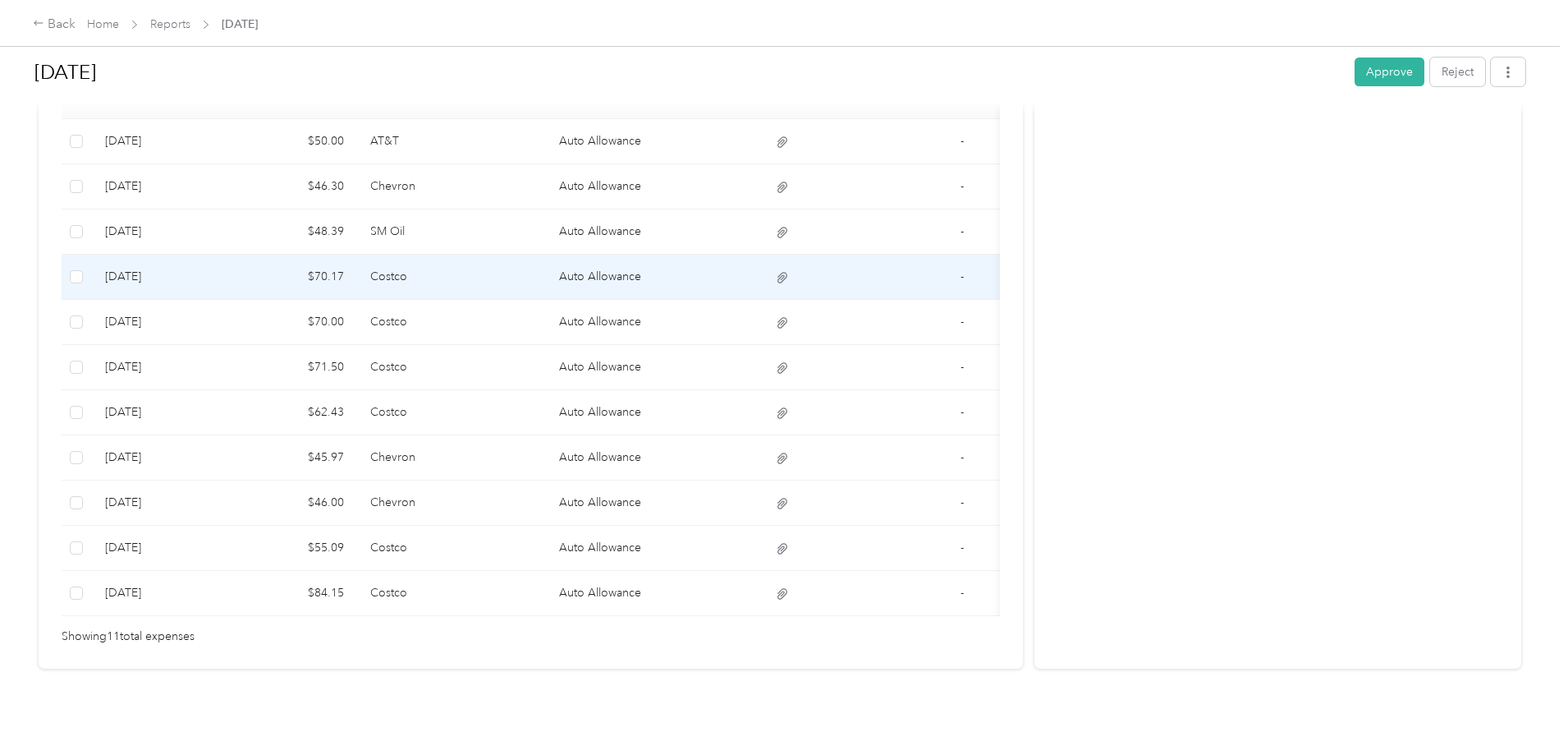
scroll to position [506, 0]
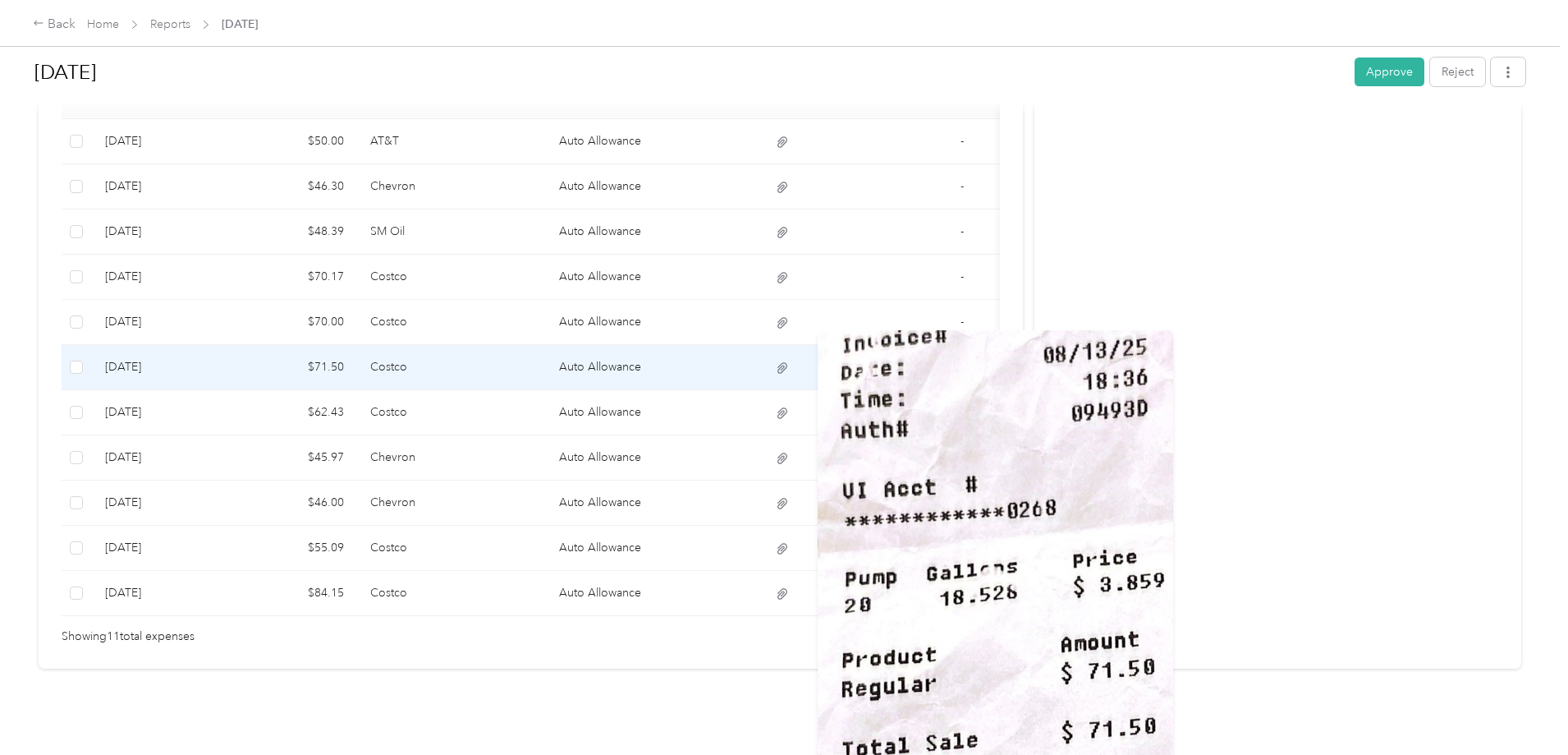
click at [789, 361] on icon at bounding box center [782, 367] width 14 height 14
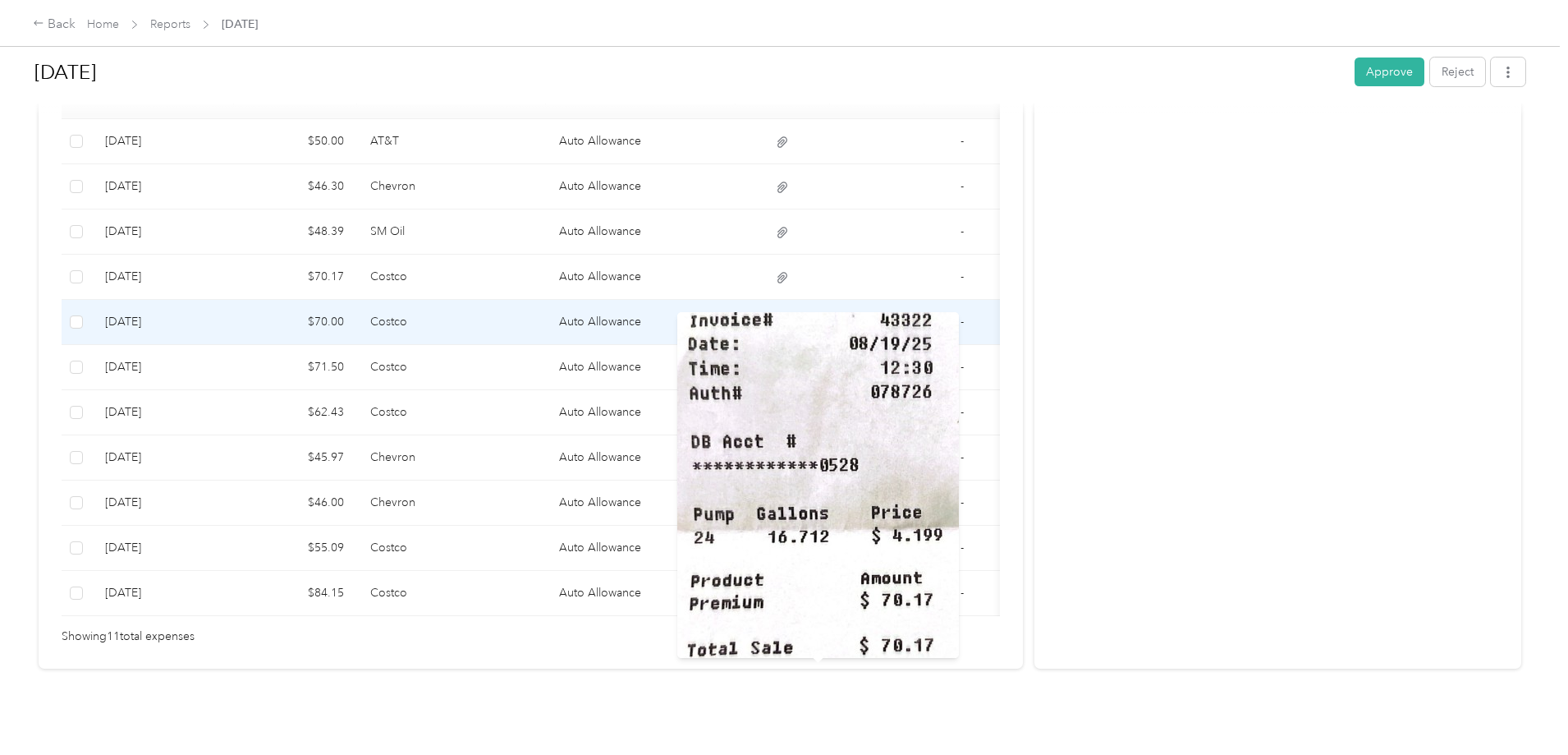
click at [789, 316] on icon at bounding box center [782, 322] width 14 height 14
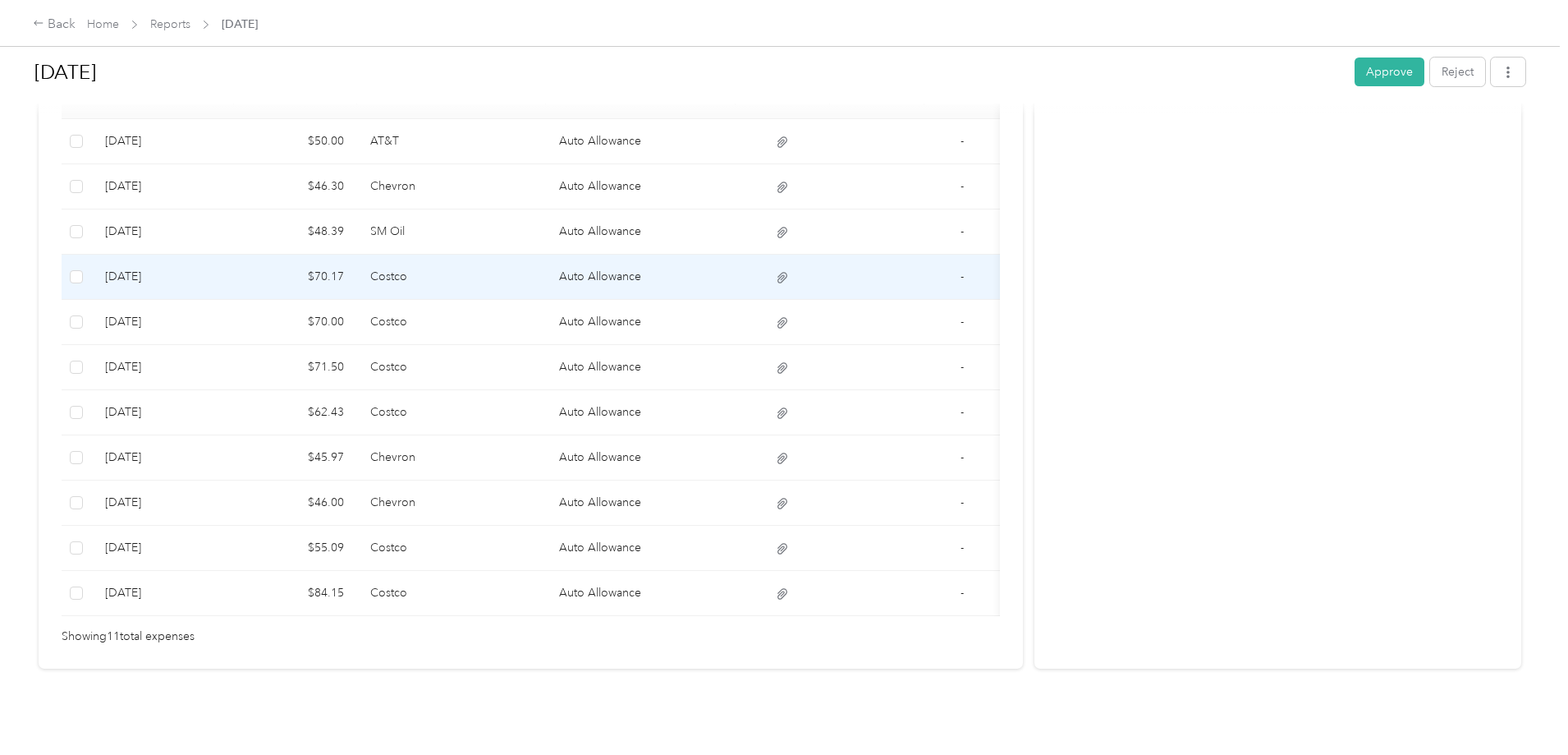
click at [818, 254] on td at bounding box center [783, 276] width 94 height 45
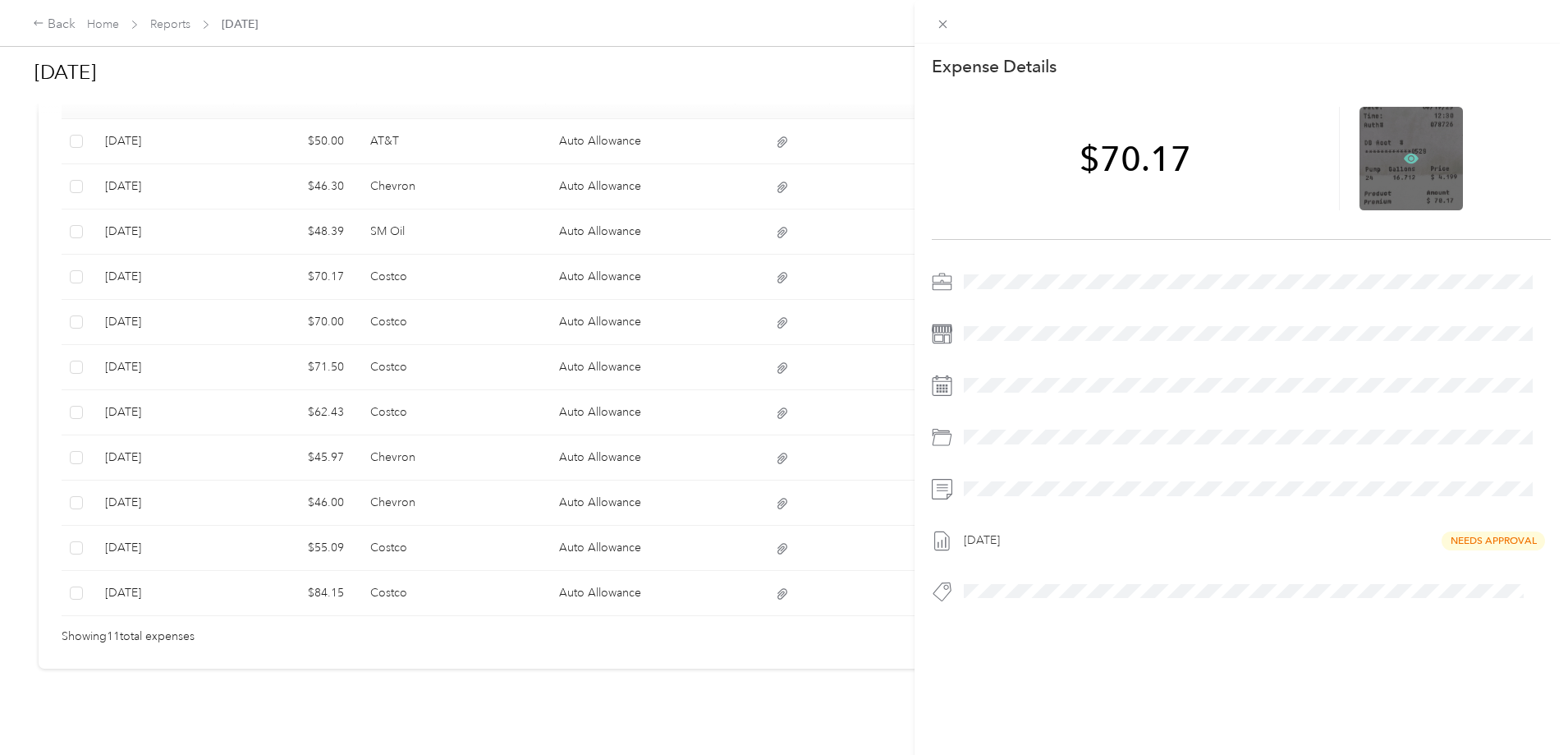
click at [1407, 152] on icon at bounding box center [1411, 158] width 14 height 14
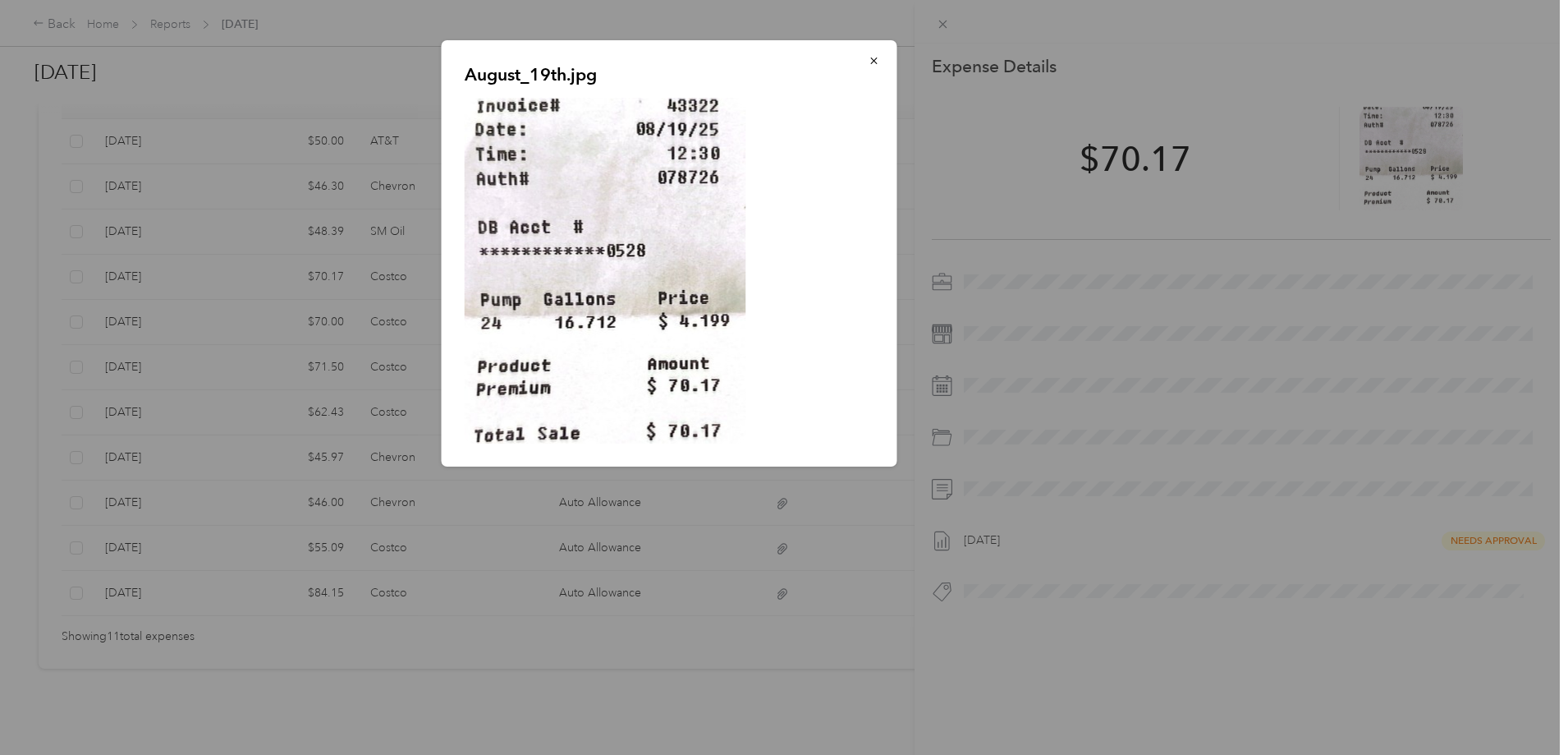
click at [1189, 380] on div "August_19th.jpg" at bounding box center [1011, 255] width 456 height 431
click at [813, 535] on div at bounding box center [784, 377] width 1568 height 755
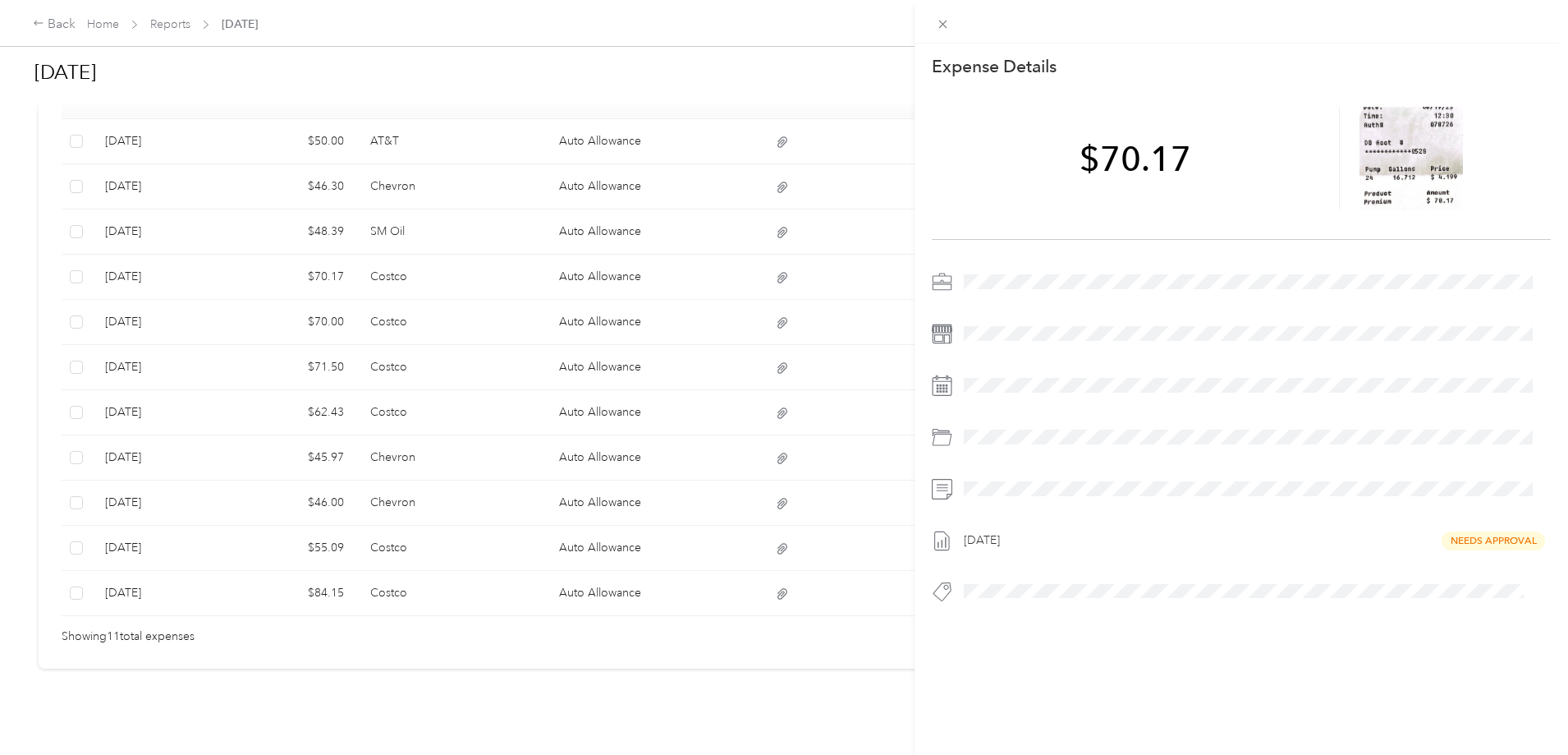
click at [813, 526] on div "This expense cannot be edited because it is either under review, approved, or p…" at bounding box center [784, 377] width 1568 height 755
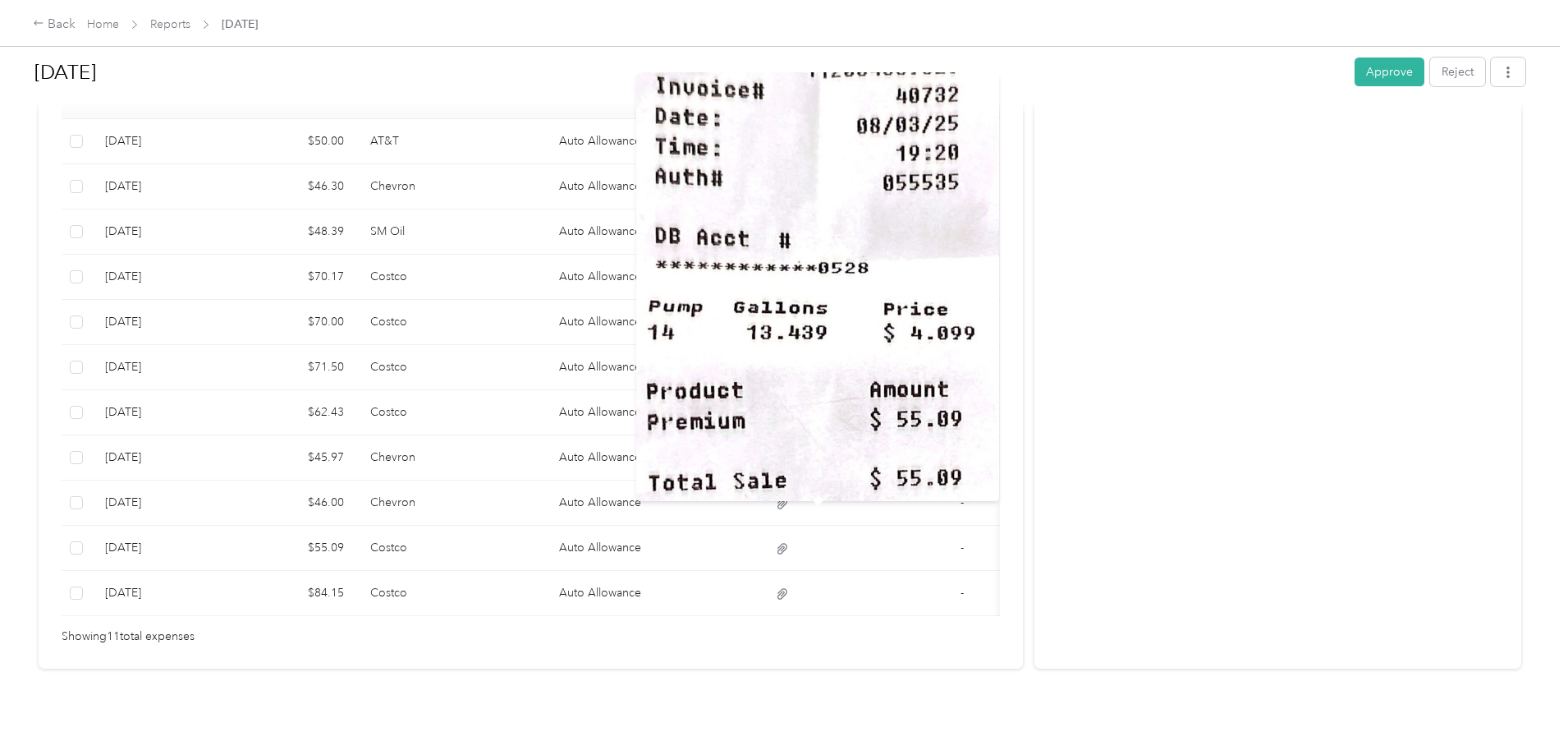
click at [1096, 405] on div "Activity and Comments Needs approval From [PERSON_NAME] [DATE] 05:09 pm PDT Sub…" at bounding box center [1278, 155] width 487 height 1024
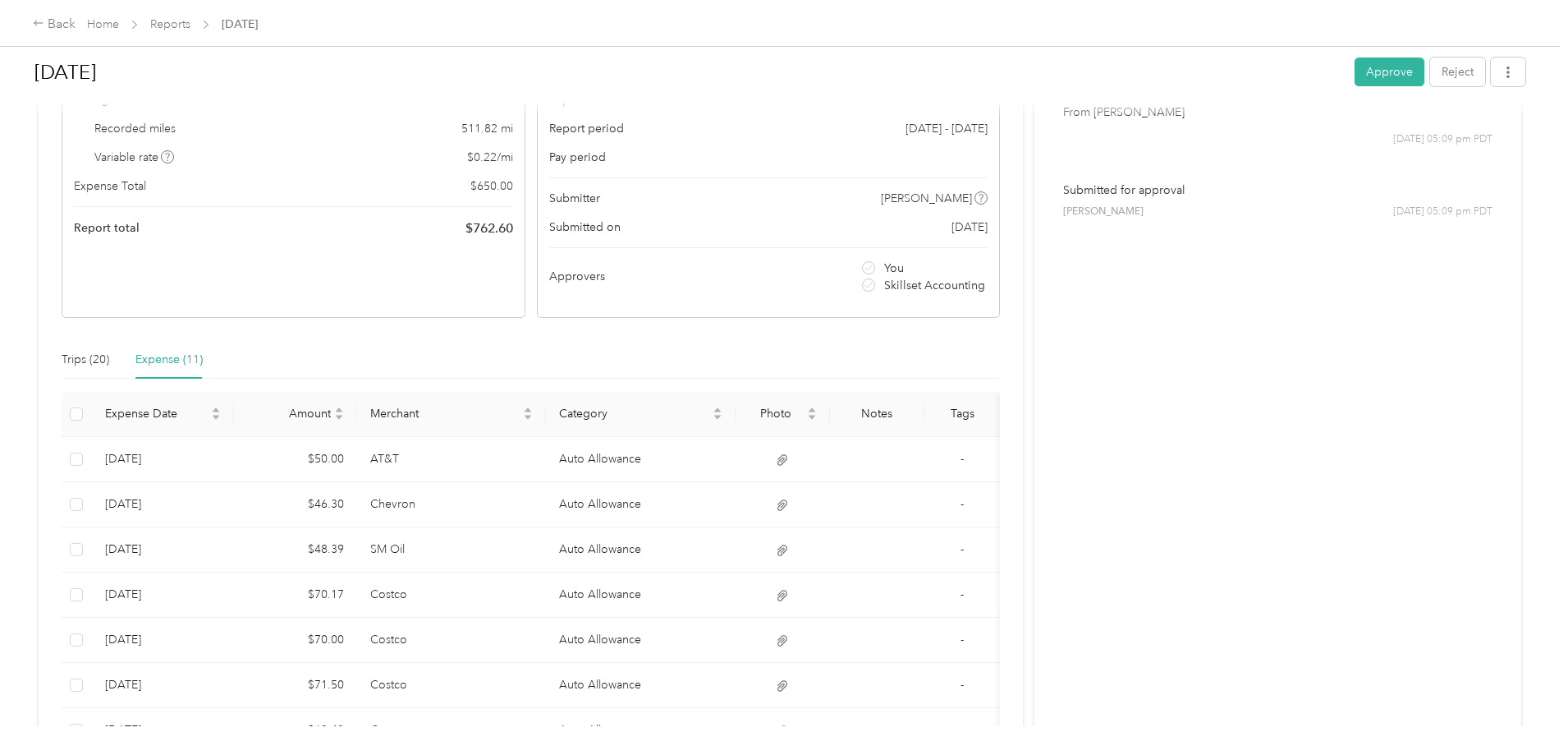
scroll to position [164, 0]
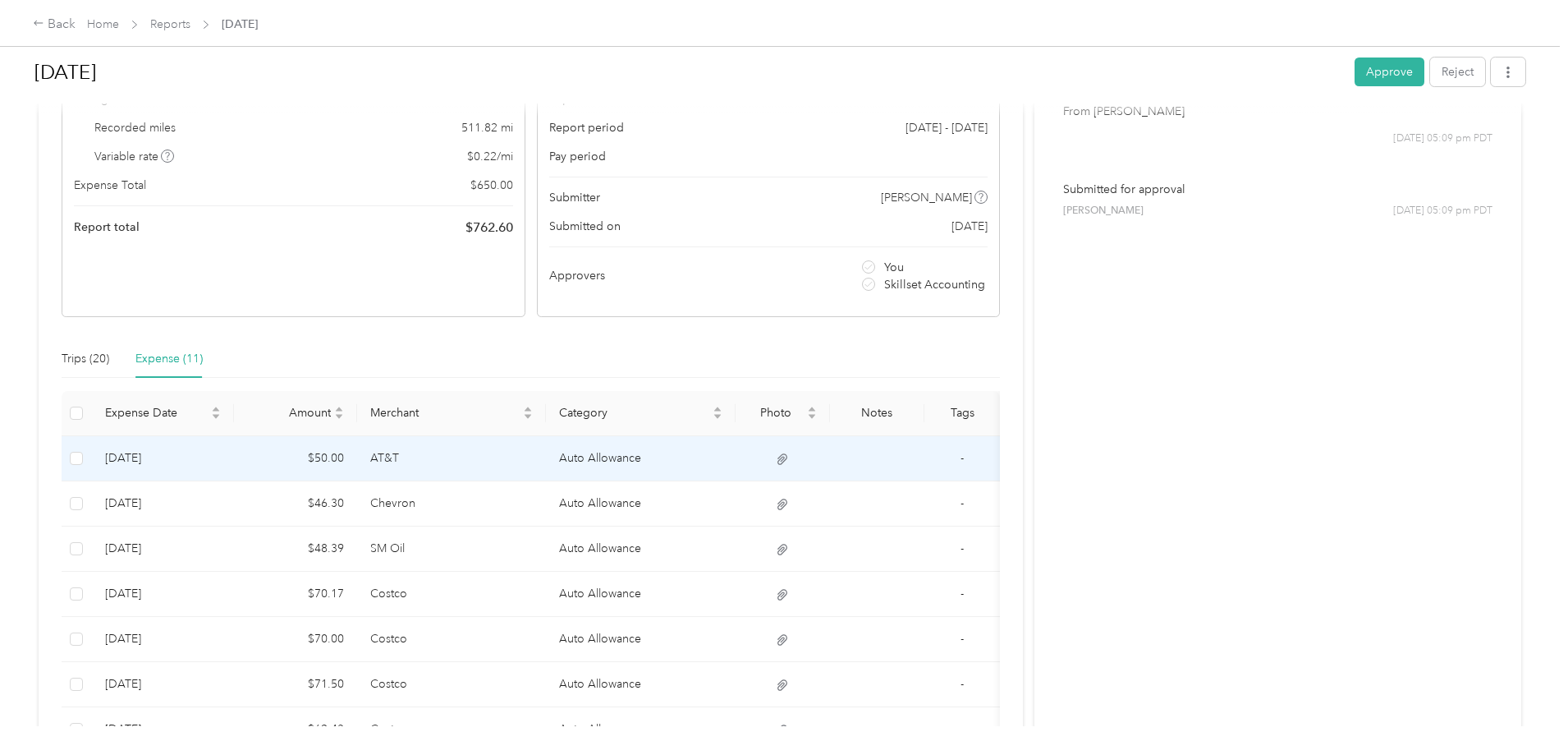
click at [787, 460] on icon at bounding box center [783, 459] width 10 height 11
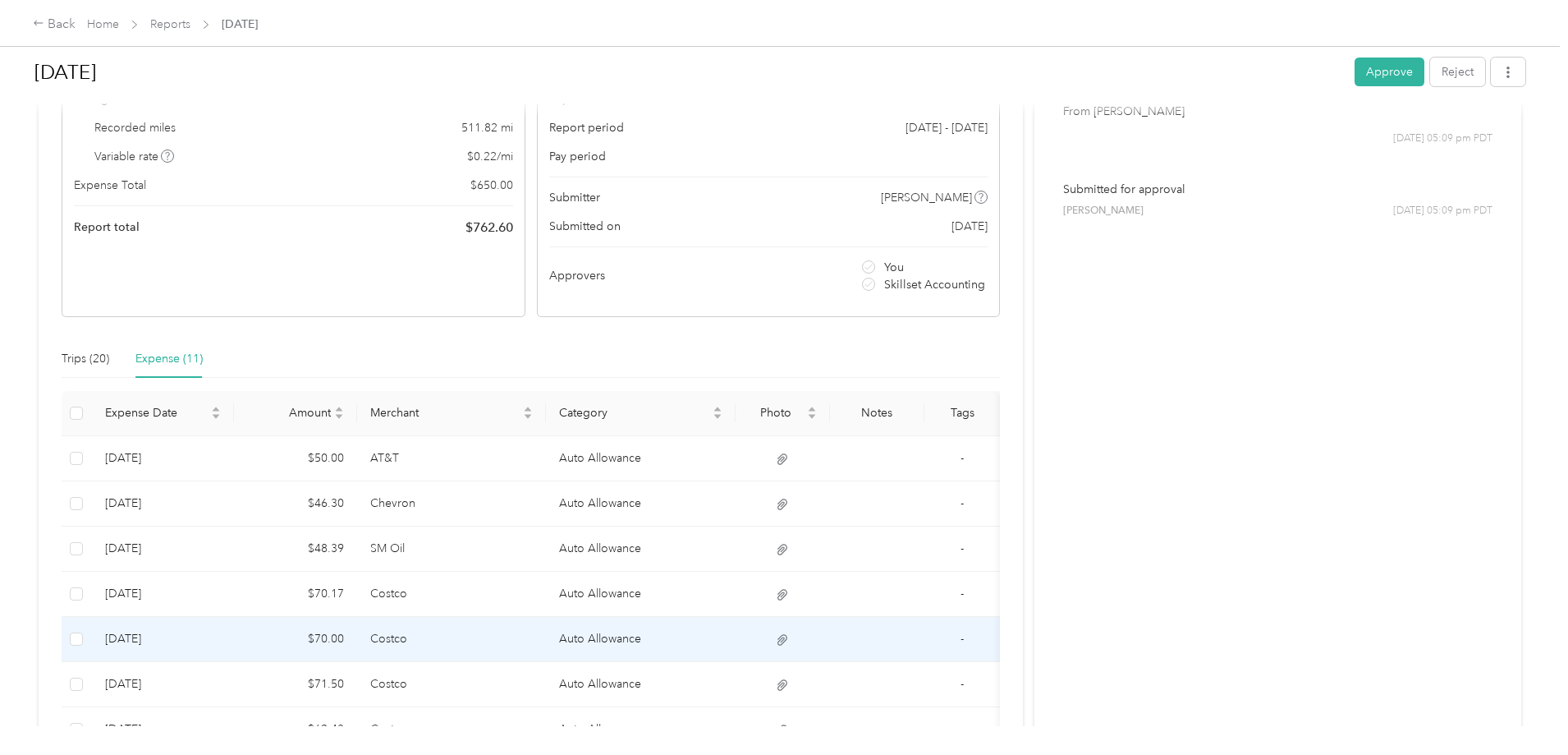
scroll to position [247, 0]
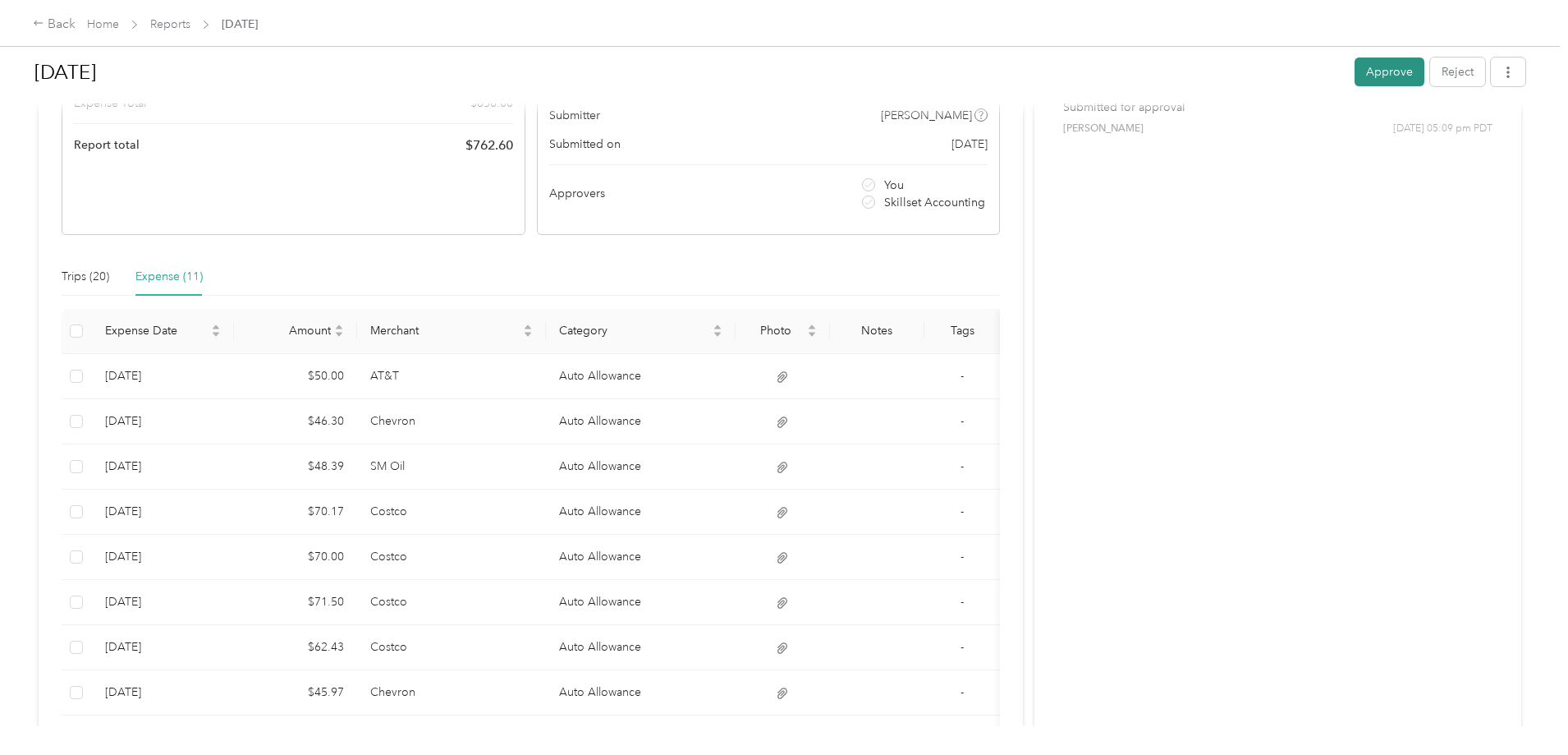
click at [1354, 83] on button "Approve" at bounding box center [1389, 72] width 70 height 29
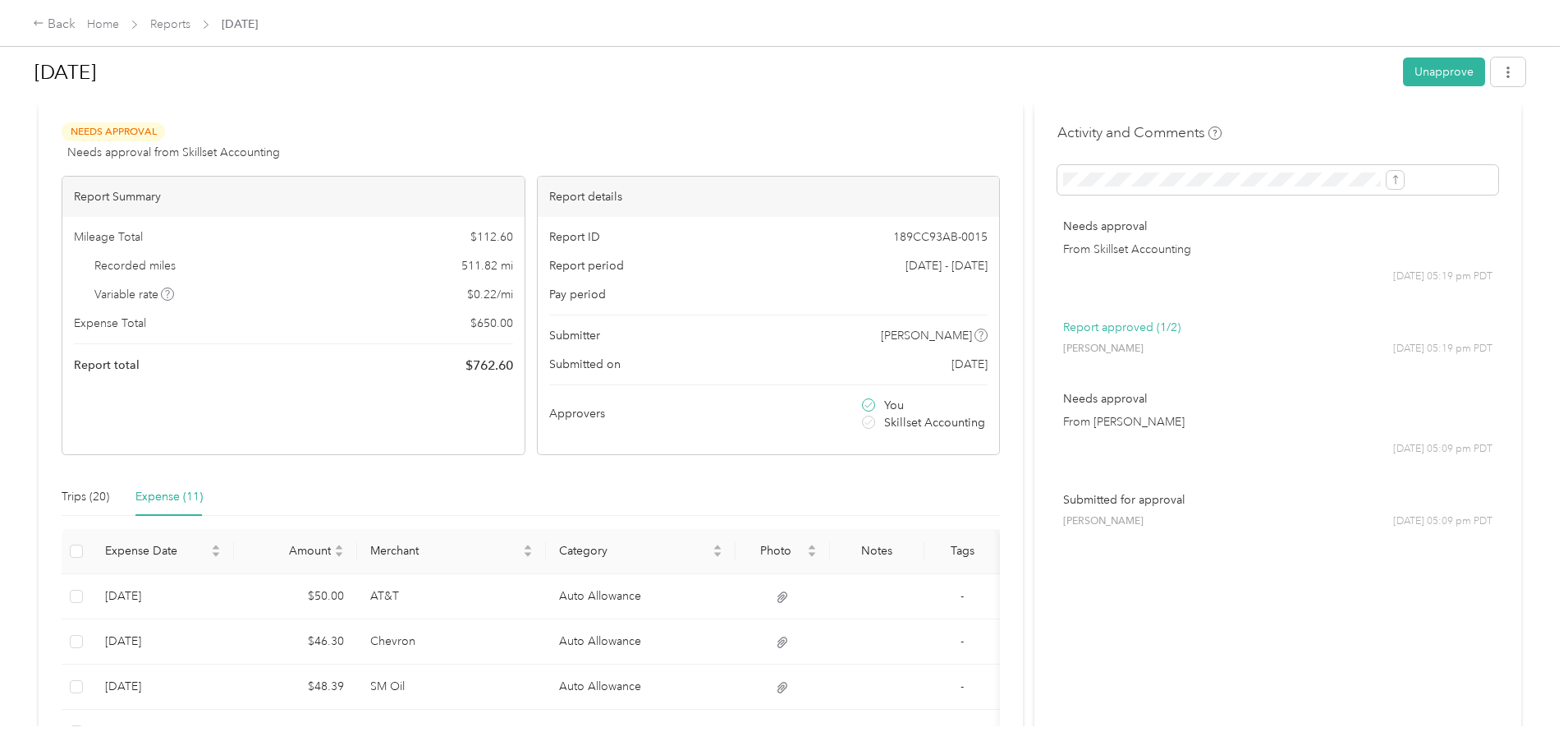
scroll to position [0, 0]
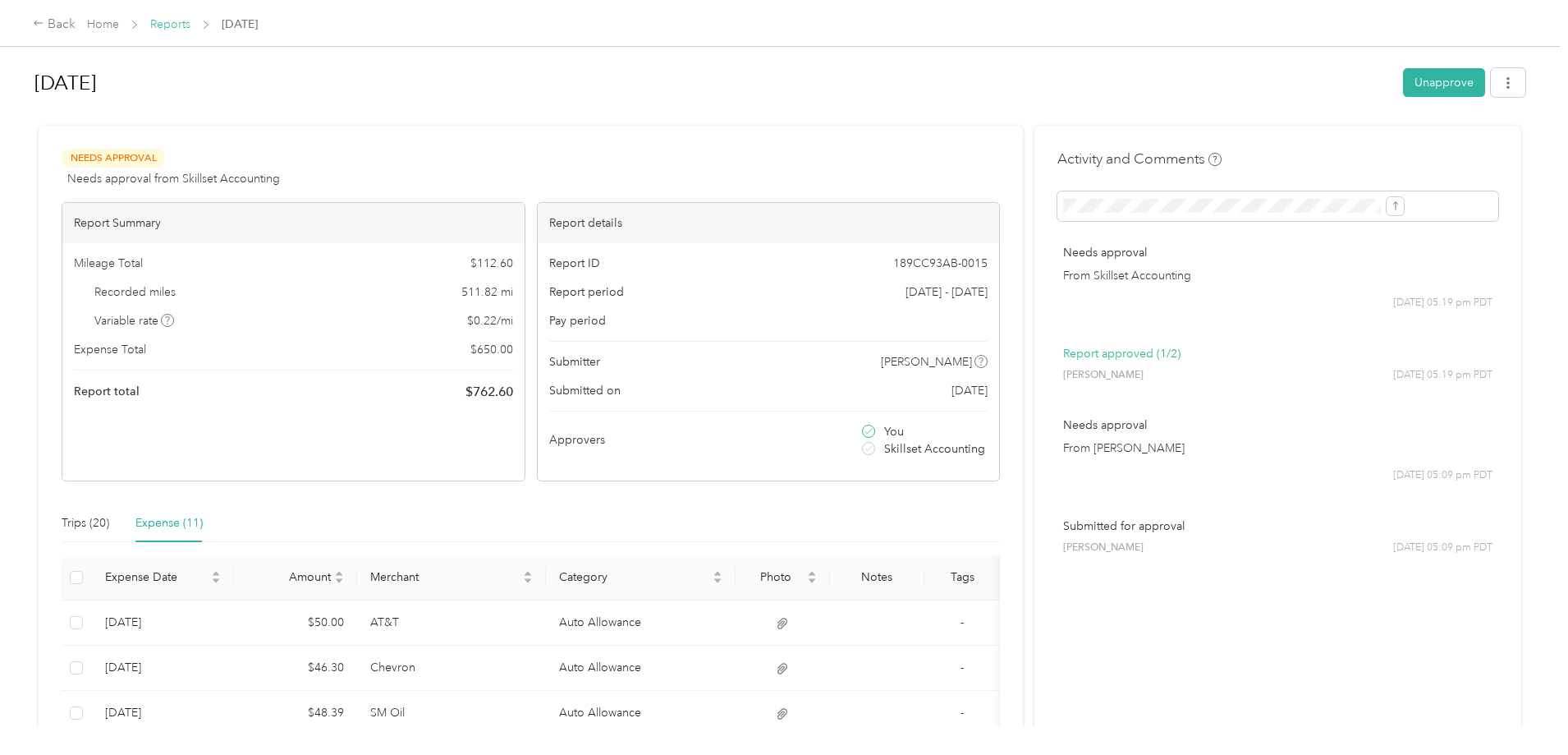
click at [191, 21] on link "Reports" at bounding box center [171, 24] width 40 height 14
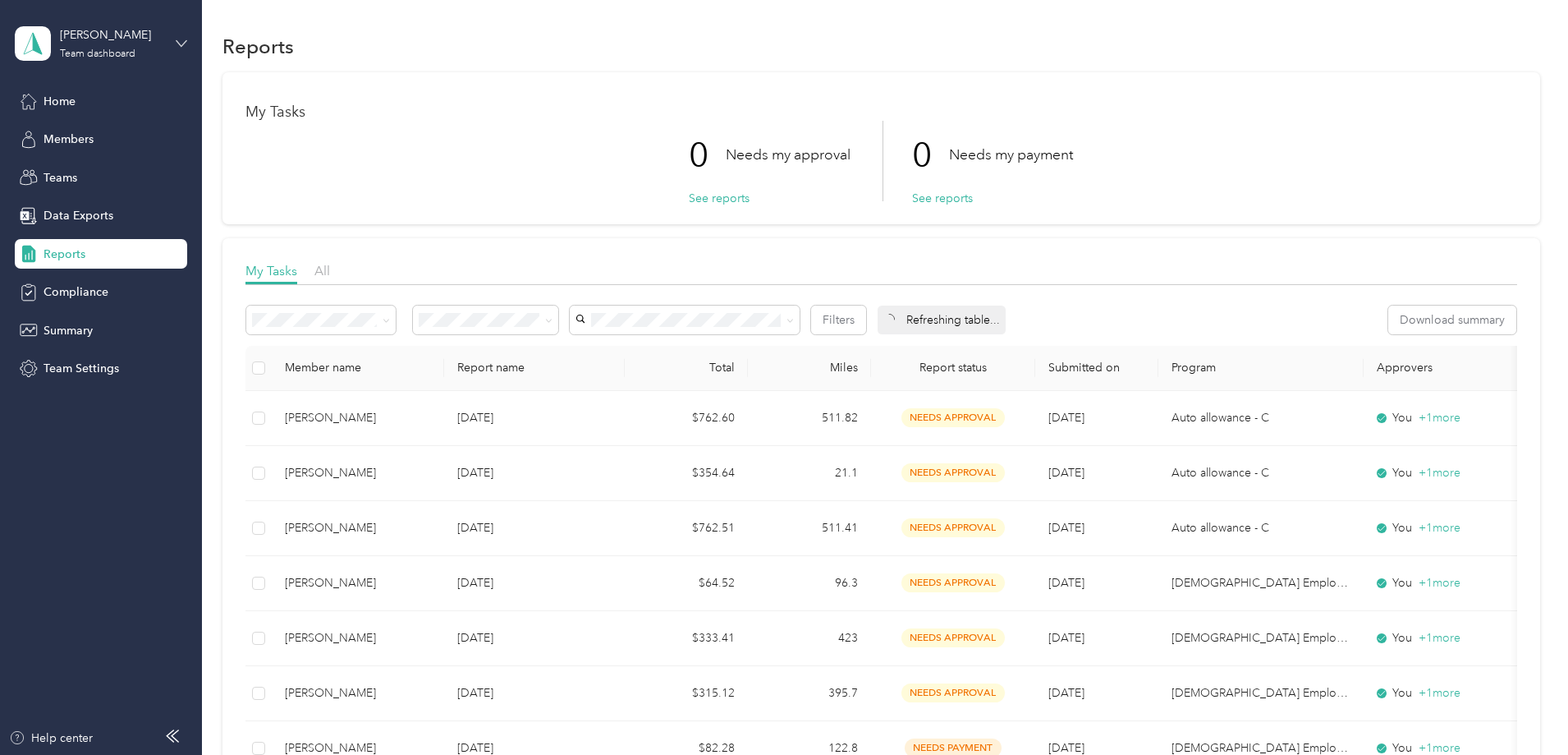
click at [178, 38] on icon at bounding box center [181, 43] width 12 height 12
click at [70, 173] on div "Personal dashboard" at bounding box center [82, 172] width 104 height 17
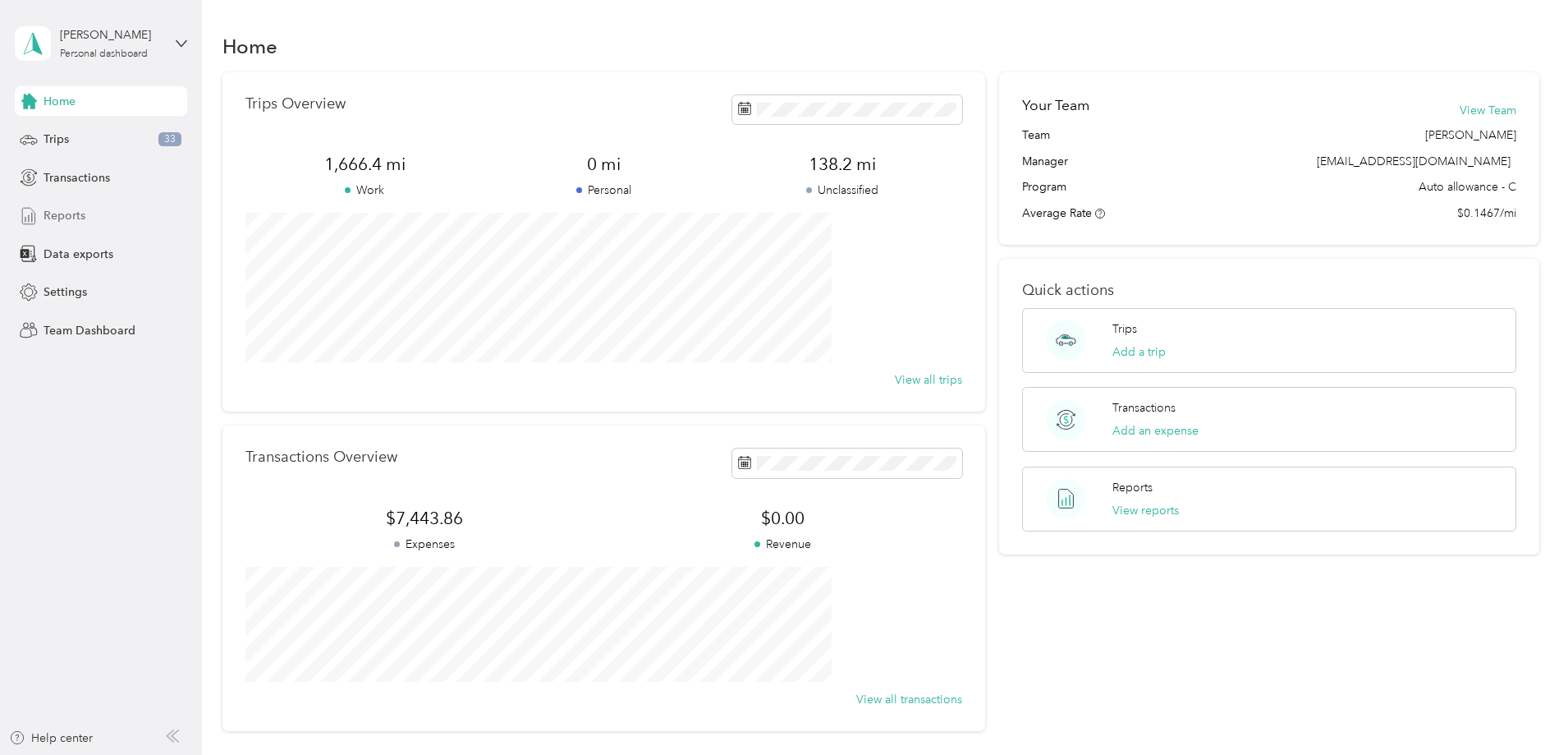
click at [64, 204] on div "Reports" at bounding box center [101, 216] width 173 height 30
